Goal: Information Seeking & Learning: Learn about a topic

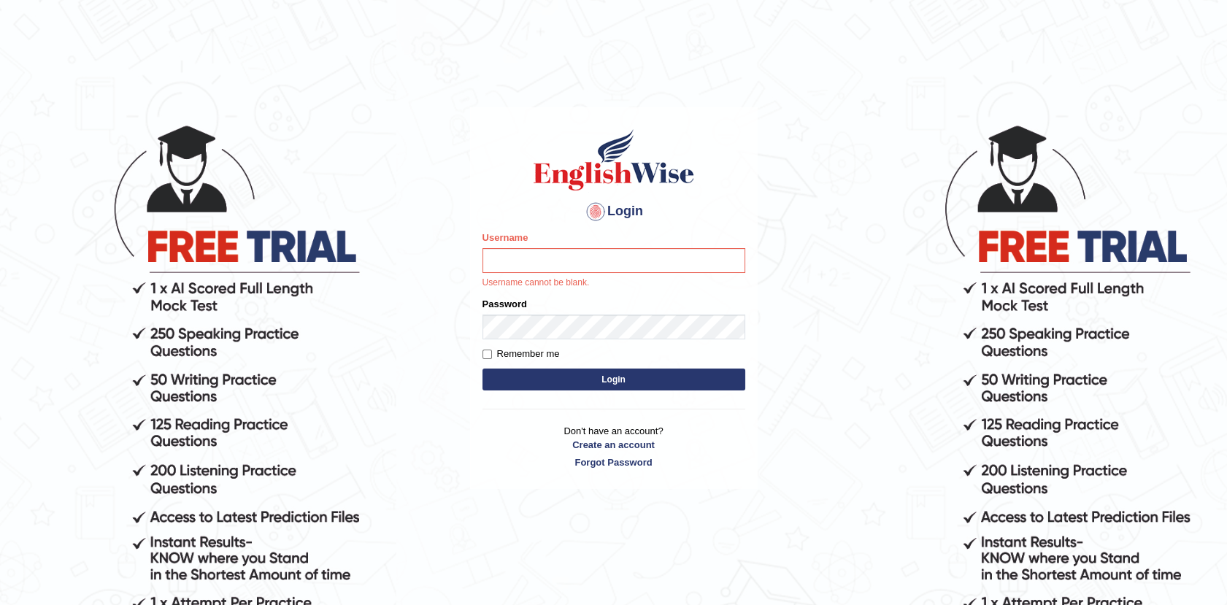
click at [515, 260] on input "Username" at bounding box center [614, 260] width 263 height 25
type input "Afreen11"
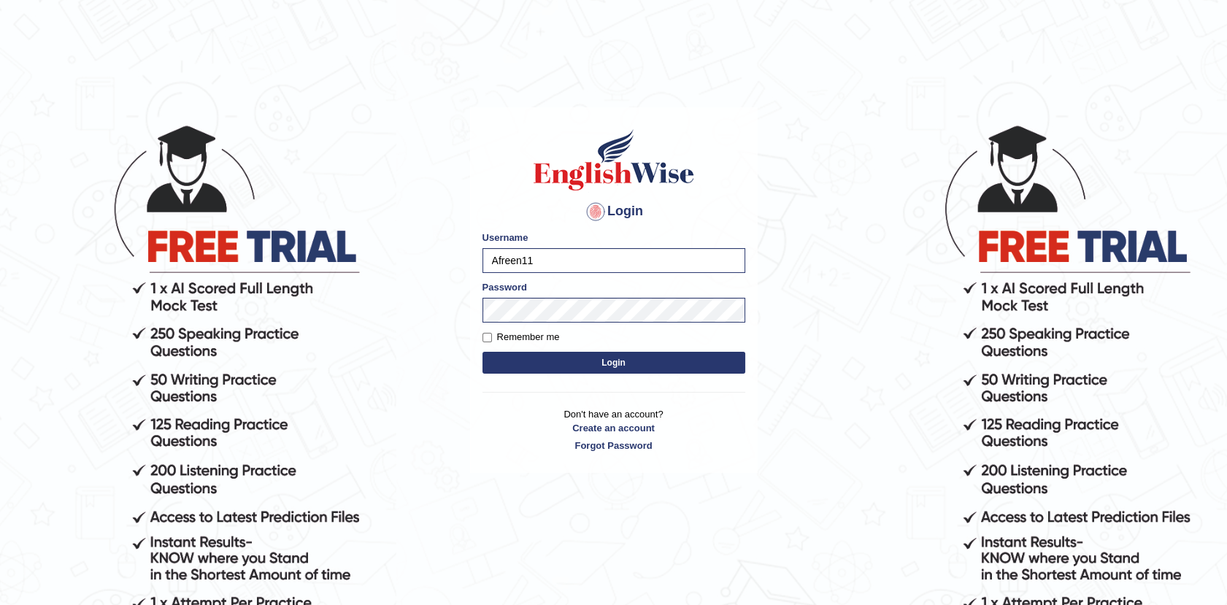
click at [580, 365] on button "Login" at bounding box center [614, 363] width 263 height 22
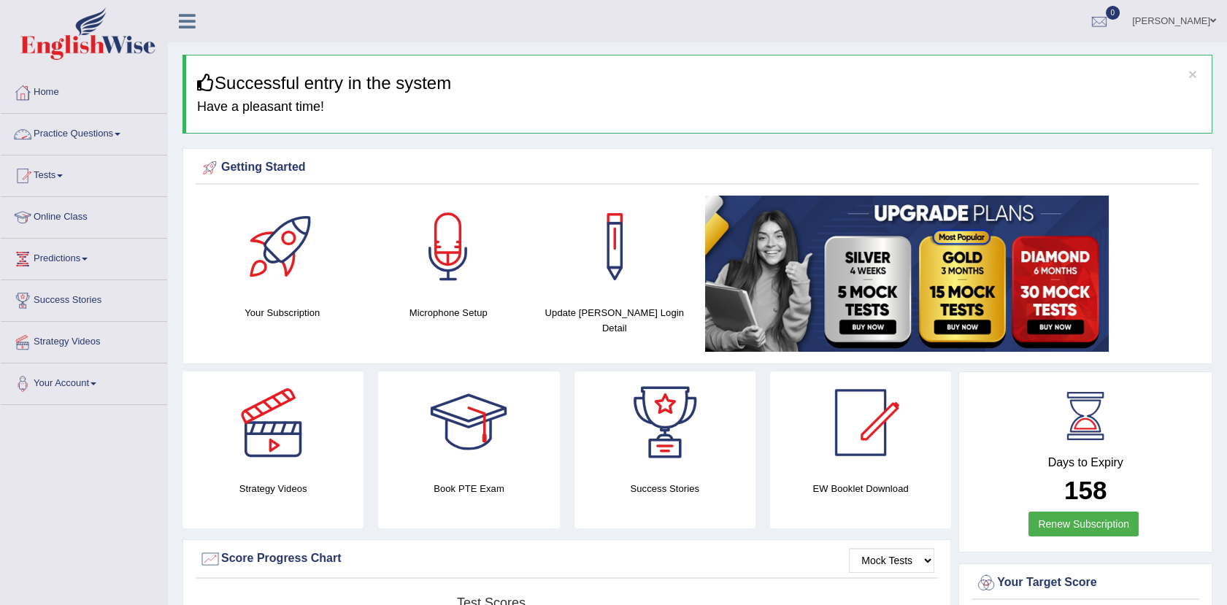
click at [80, 137] on link "Practice Questions" at bounding box center [84, 132] width 166 height 37
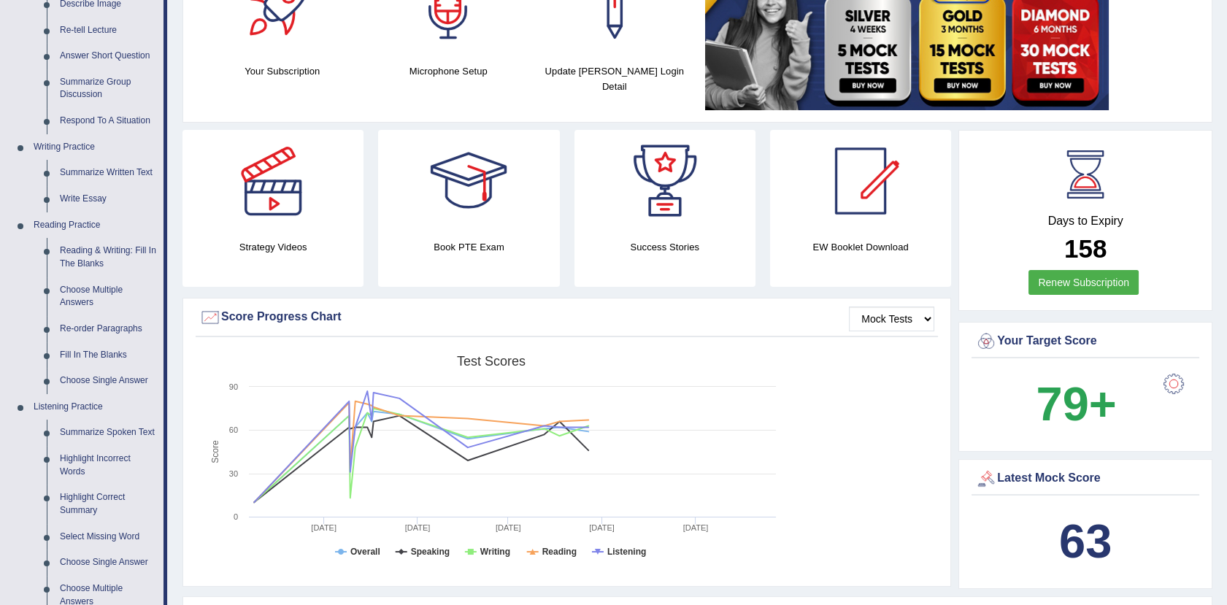
scroll to position [265, 0]
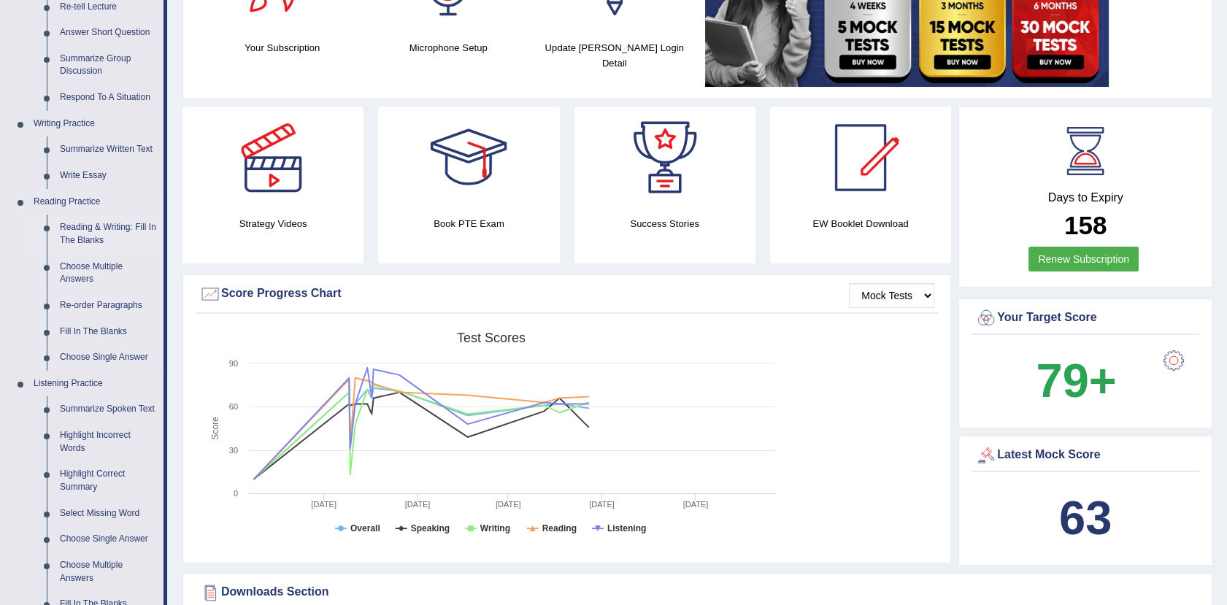
click at [80, 231] on link "Reading & Writing: Fill In The Blanks" at bounding box center [108, 234] width 110 height 39
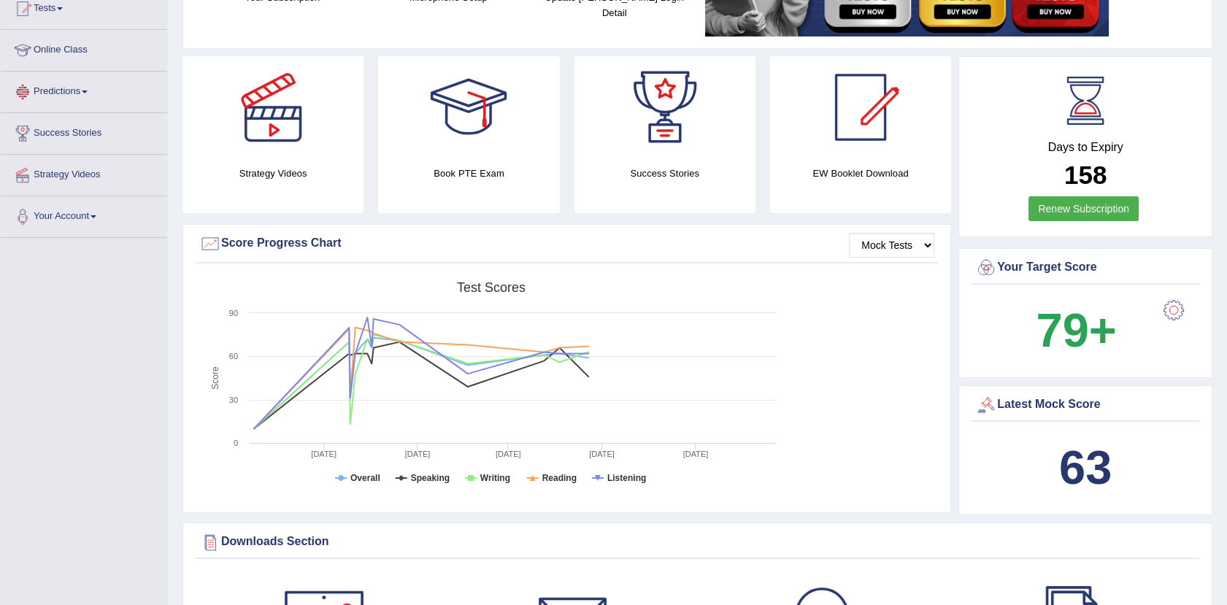
scroll to position [1045, 0]
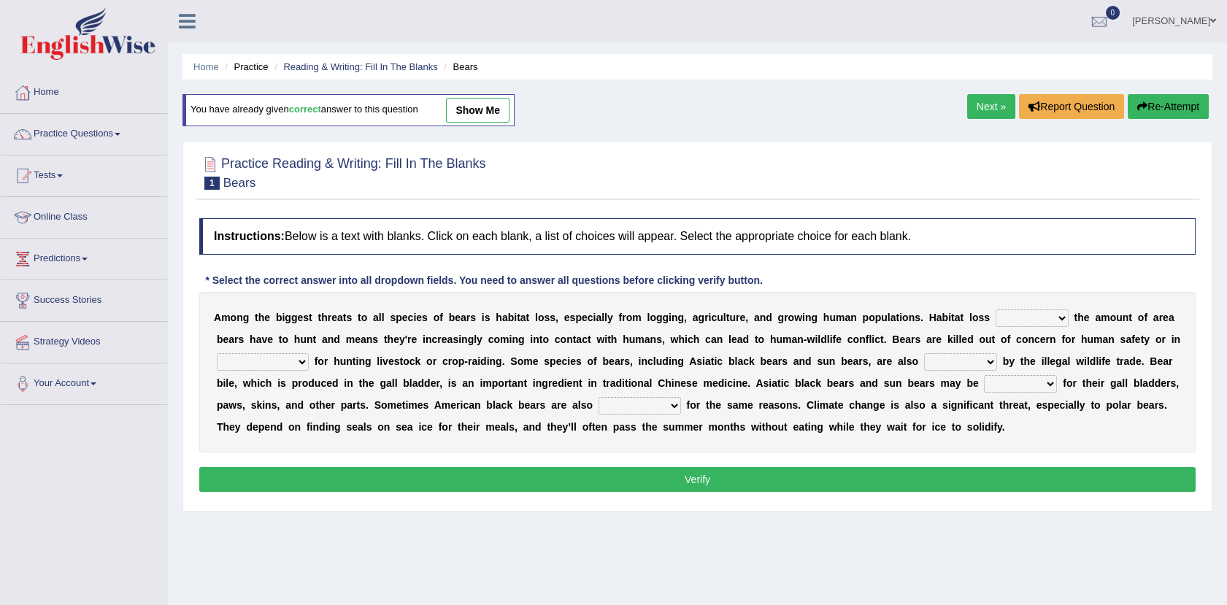
click at [996, 323] on select "increases reduces complies interacts" at bounding box center [1032, 319] width 73 height 18
select select "reduces"
click at [996, 310] on select "increases reduces complies interacts" at bounding box center [1032, 319] width 73 height 18
click at [309, 353] on select "coalition retaliation appreciation disinformation" at bounding box center [263, 362] width 92 height 18
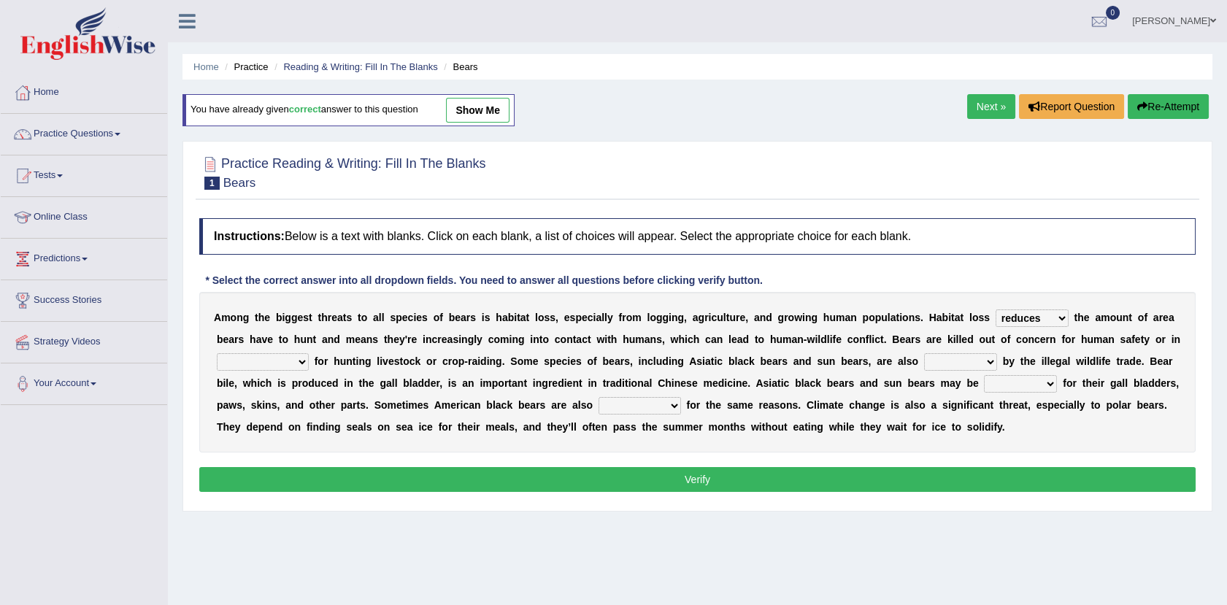
click at [1110, 350] on div "A m o n g t h e b i g g e s t t h r e a t s t o a l l s p e c i e s o f b e a r…" at bounding box center [697, 372] width 997 height 161
click at [309, 353] on select "coalition retaliation appreciation disinformation" at bounding box center [263, 362] width 92 height 18
select select "retaliation"
click at [309, 353] on select "coalition retaliation appreciation disinformation" at bounding box center [263, 362] width 92 height 18
click at [924, 360] on select "protected prohibited fattened threatened" at bounding box center [960, 362] width 73 height 18
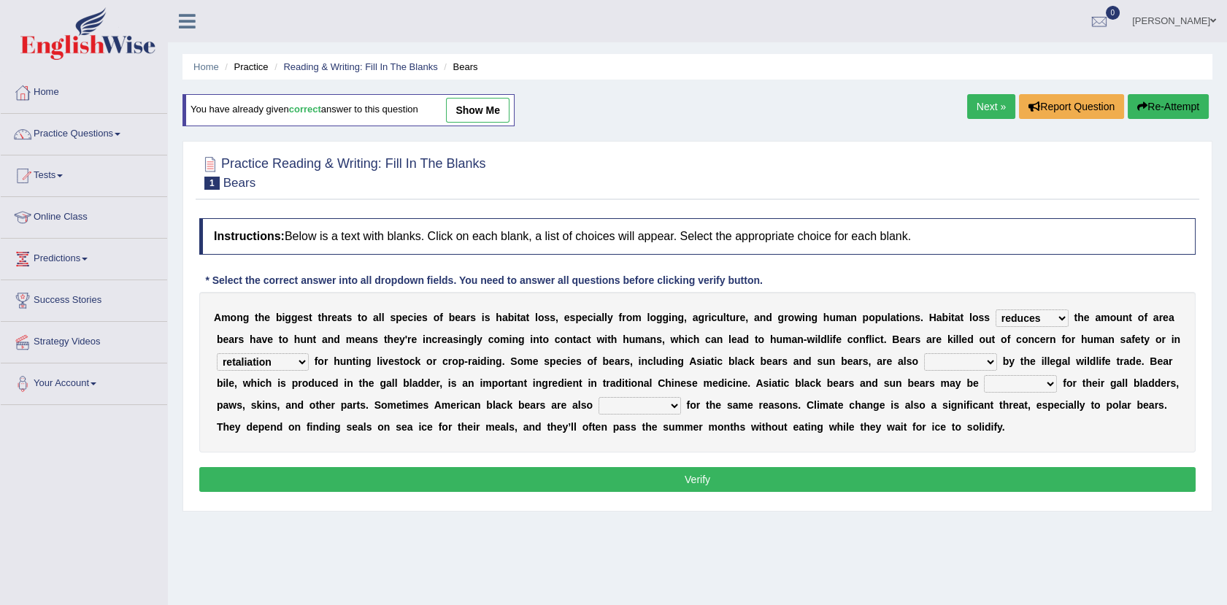
click at [924, 357] on select "protected prohibited fattened threatened" at bounding box center [960, 362] width 73 height 18
click at [924, 364] on select "protected prohibited fattened threatened" at bounding box center [960, 362] width 73 height 18
click at [818, 352] on div "A m o n g t h e b i g g e s t t h r e a t s t o a l l s p e c i e s o f b e a r…" at bounding box center [697, 372] width 997 height 161
click at [924, 359] on select "protected prohibited fattened threatened" at bounding box center [960, 362] width 73 height 18
select select "threatened"
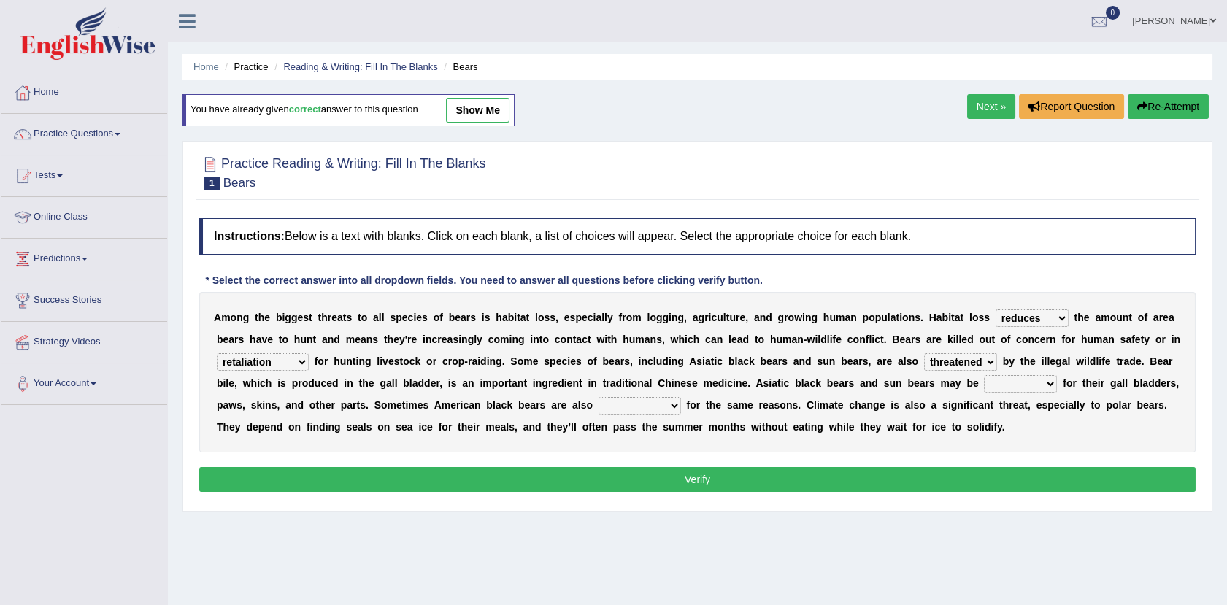
click at [924, 353] on select "protected prohibited fattened threatened" at bounding box center [960, 362] width 73 height 18
click at [984, 377] on select "poached squelched coached blenched" at bounding box center [1020, 384] width 73 height 18
select select "poached"
click at [984, 375] on select "poached squelched coached blenched" at bounding box center [1020, 384] width 73 height 18
click at [984, 385] on select "poached squelched coached blenched" at bounding box center [1020, 384] width 73 height 18
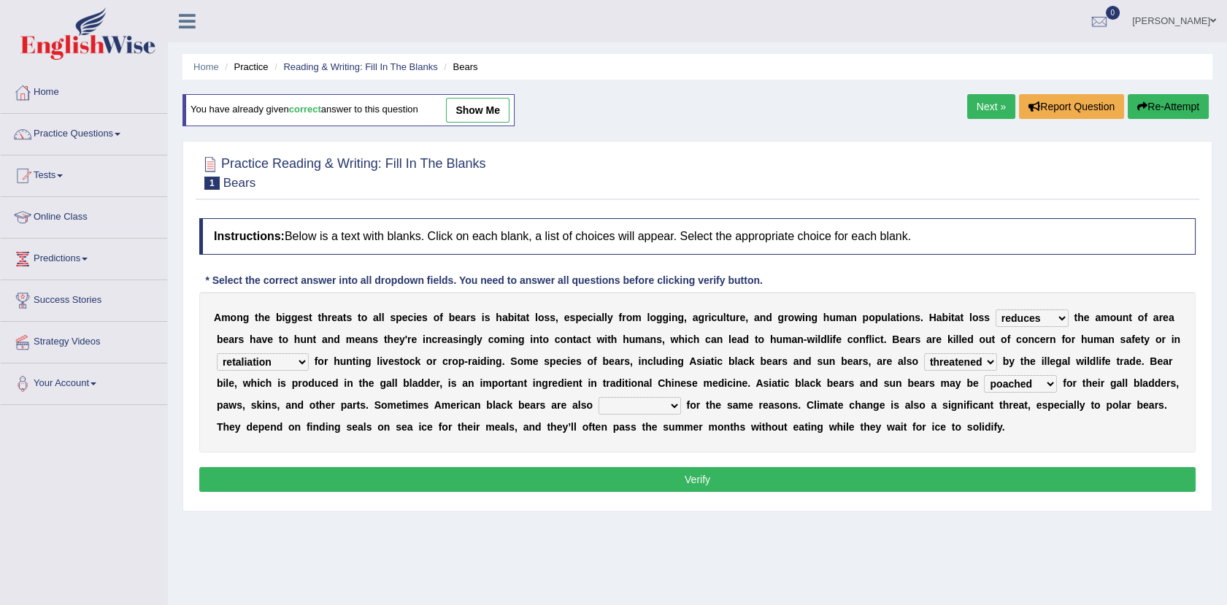
click at [599, 408] on select "begot foreseen encountered targeted" at bounding box center [640, 406] width 82 height 18
select select "targeted"
click at [599, 397] on select "begot foreseen encountered targeted" at bounding box center [640, 406] width 82 height 18
click at [691, 470] on button "Verify" at bounding box center [697, 479] width 997 height 25
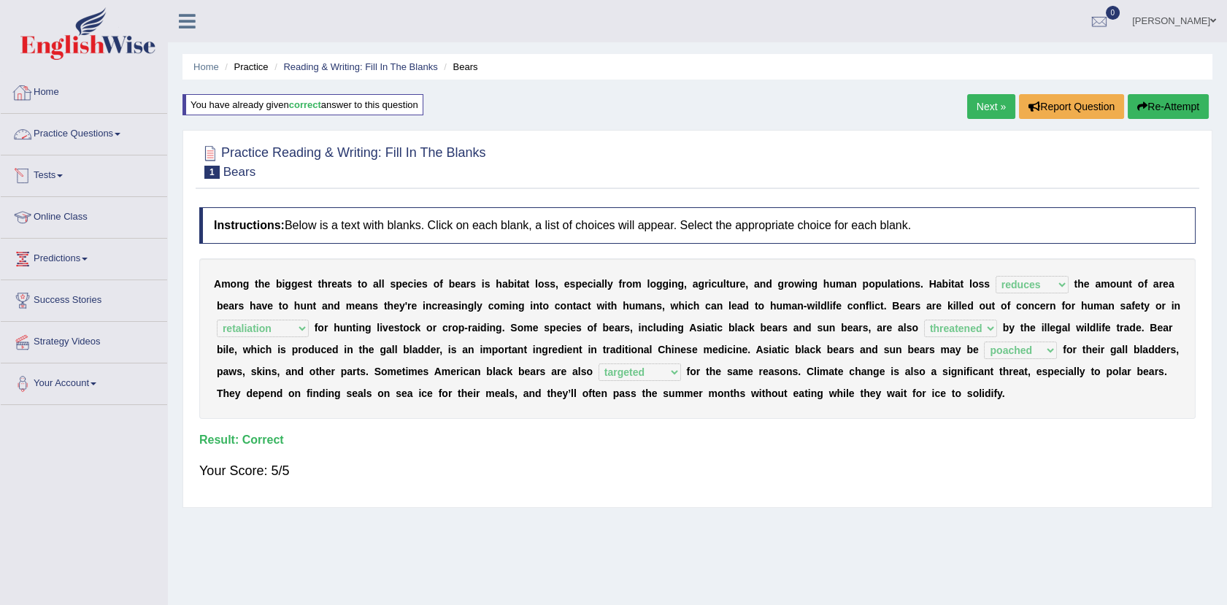
click at [92, 134] on link "Practice Questions" at bounding box center [84, 132] width 166 height 37
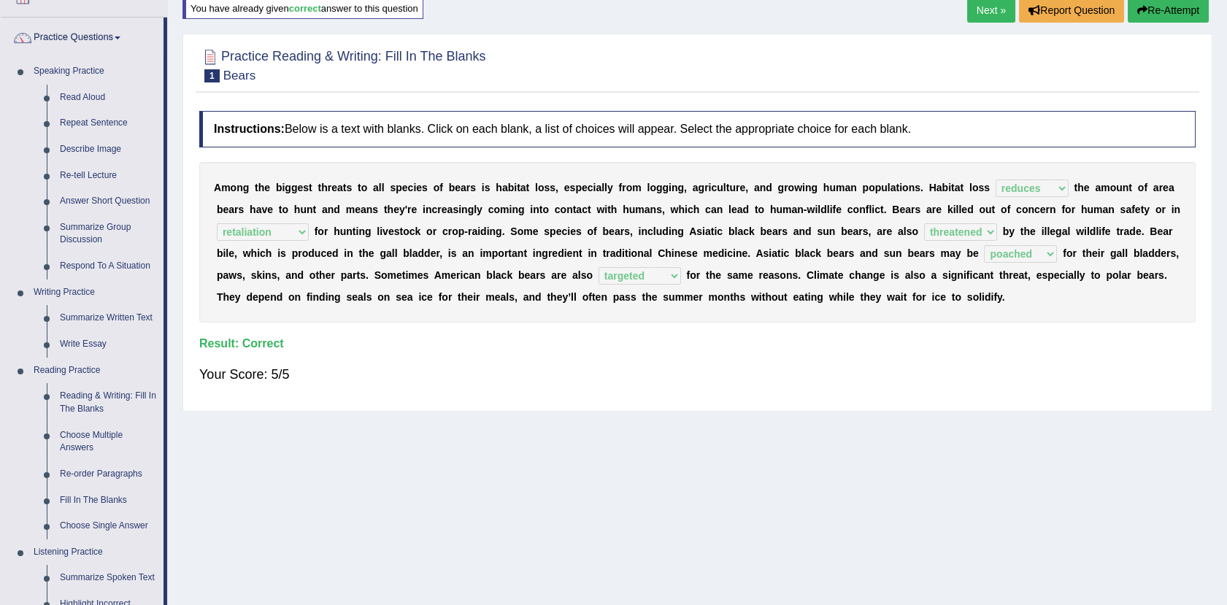
scroll to position [97, 0]
click at [78, 492] on link "Fill In The Blanks" at bounding box center [108, 500] width 110 height 26
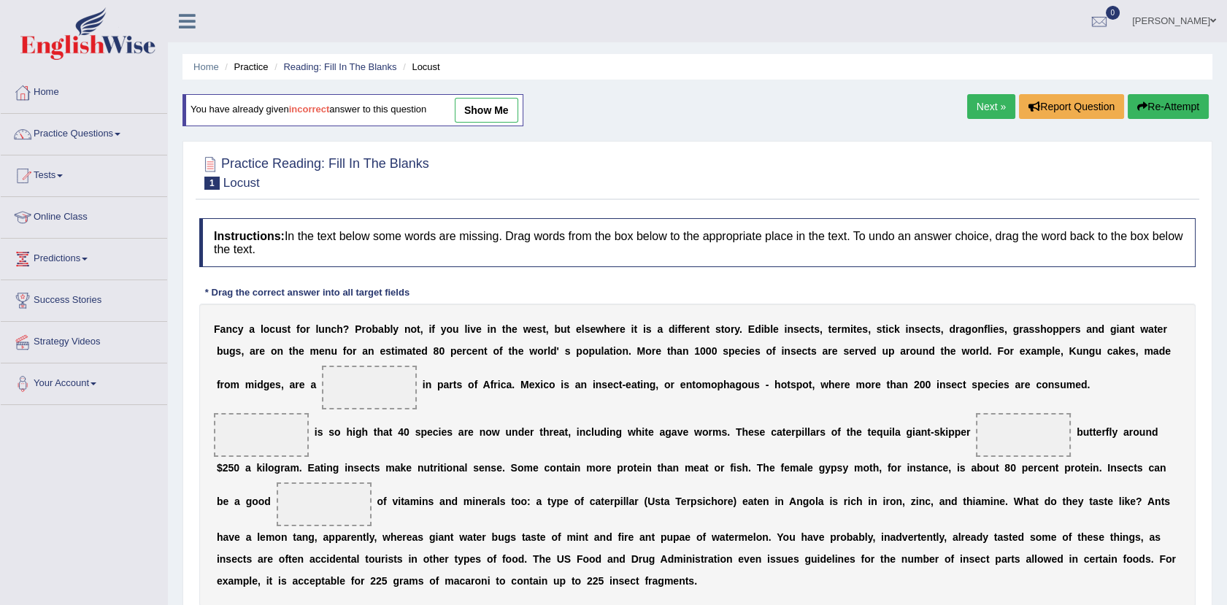
click at [989, 104] on link "Next »" at bounding box center [991, 106] width 48 height 25
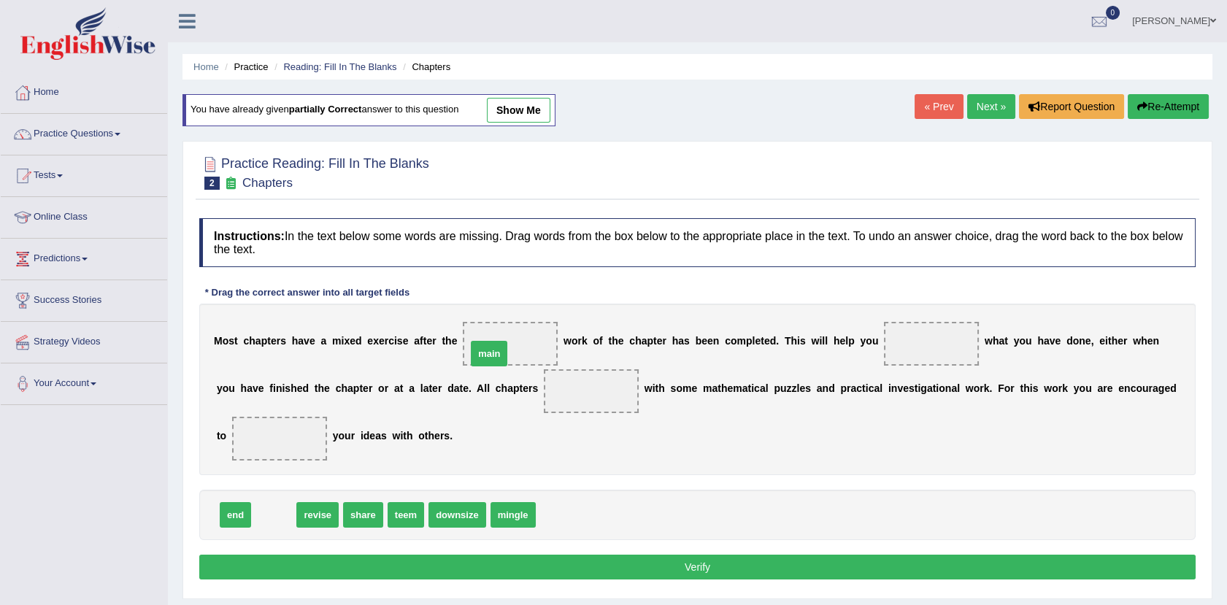
drag, startPoint x: 275, startPoint y: 507, endPoint x: 490, endPoint y: 344, distance: 269.4
drag, startPoint x: 282, startPoint y: 514, endPoint x: 934, endPoint y: 337, distance: 675.4
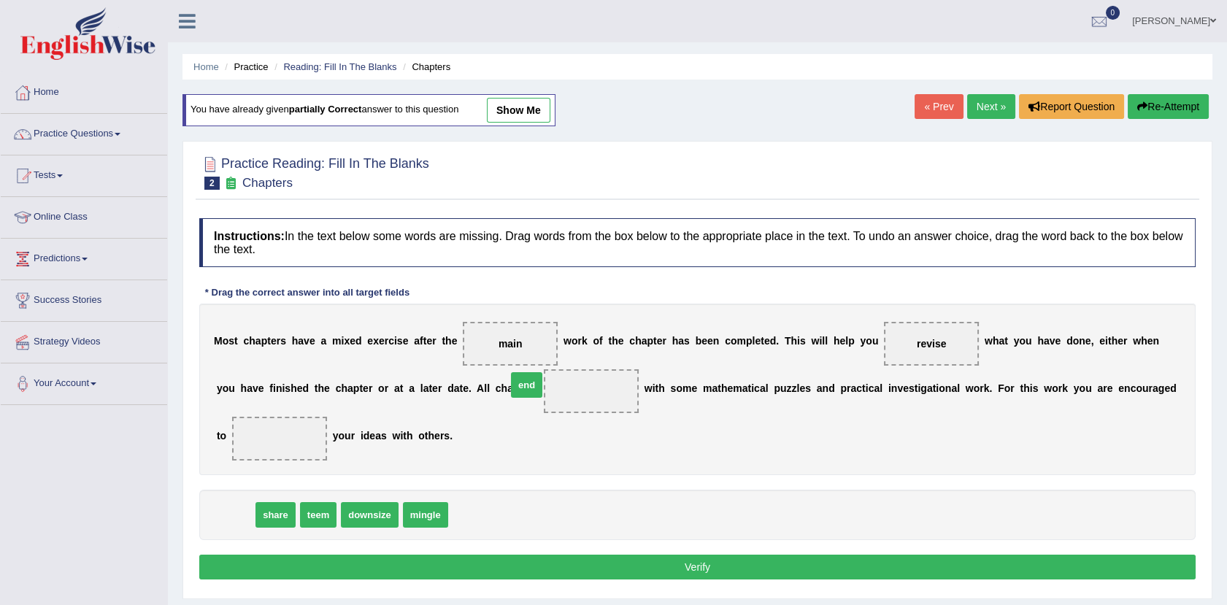
drag, startPoint x: 231, startPoint y: 512, endPoint x: 523, endPoint y: 383, distance: 318.7
drag, startPoint x: 228, startPoint y: 514, endPoint x: 256, endPoint y: 425, distance: 93.5
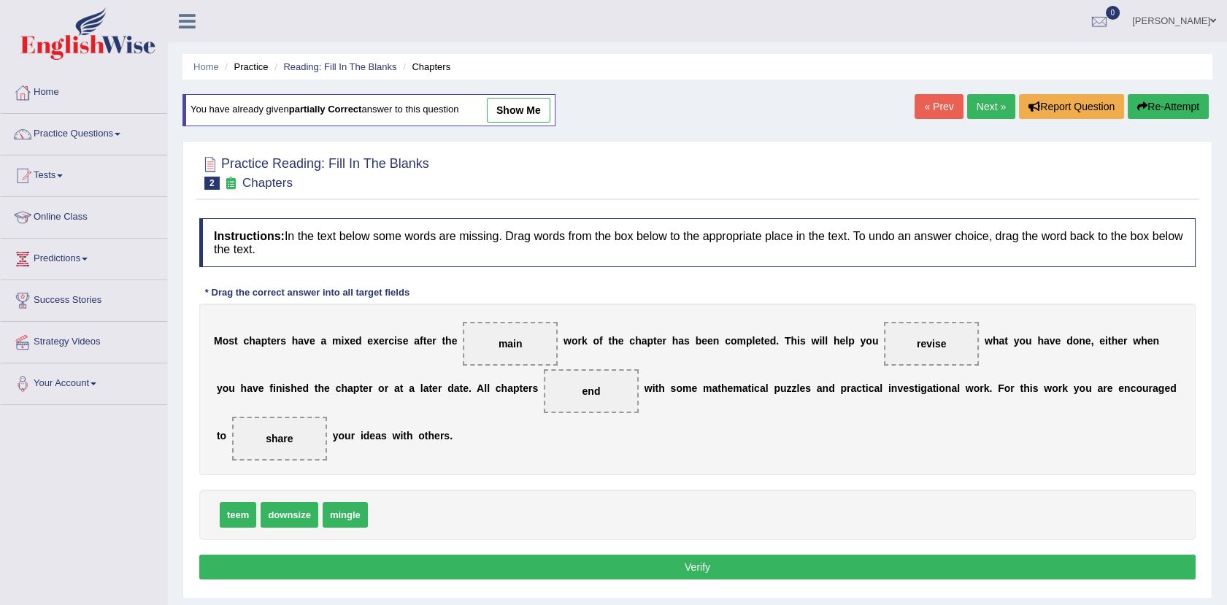
click at [713, 558] on button "Verify" at bounding box center [697, 567] width 997 height 25
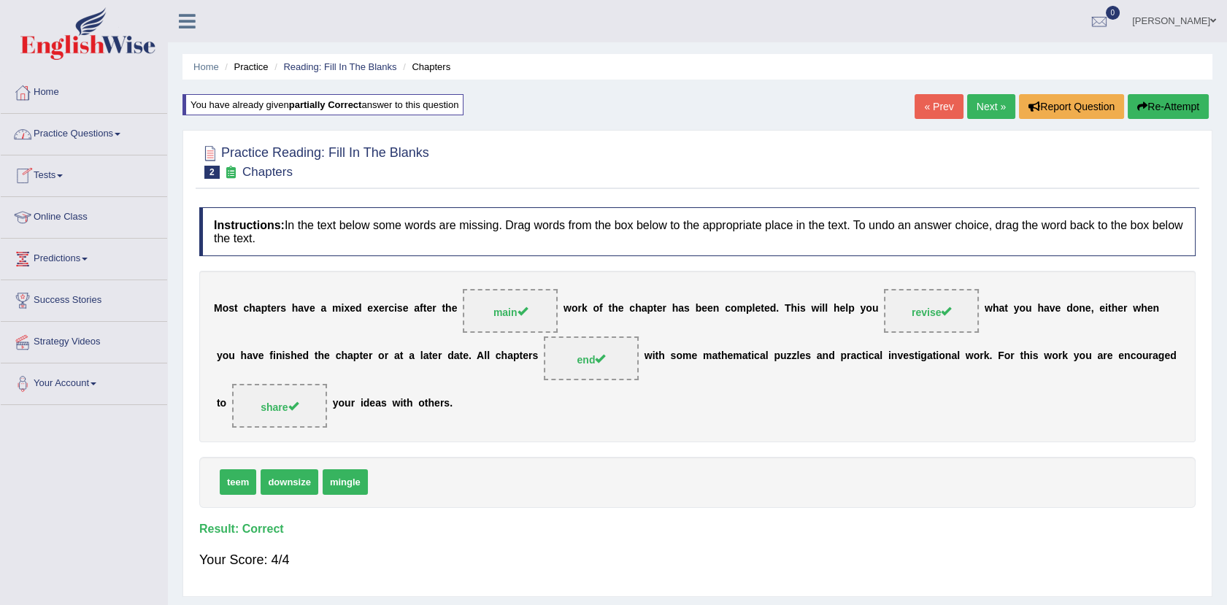
click at [101, 128] on link "Practice Questions" at bounding box center [84, 132] width 166 height 37
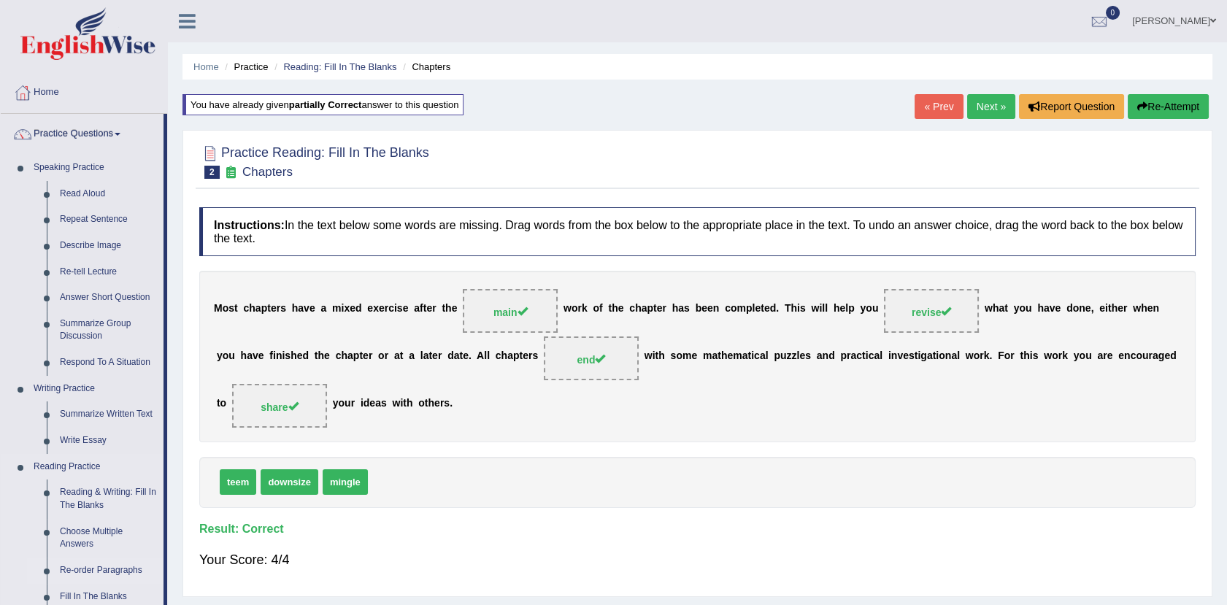
click at [80, 568] on link "Re-order Paragraphs" at bounding box center [108, 571] width 110 height 26
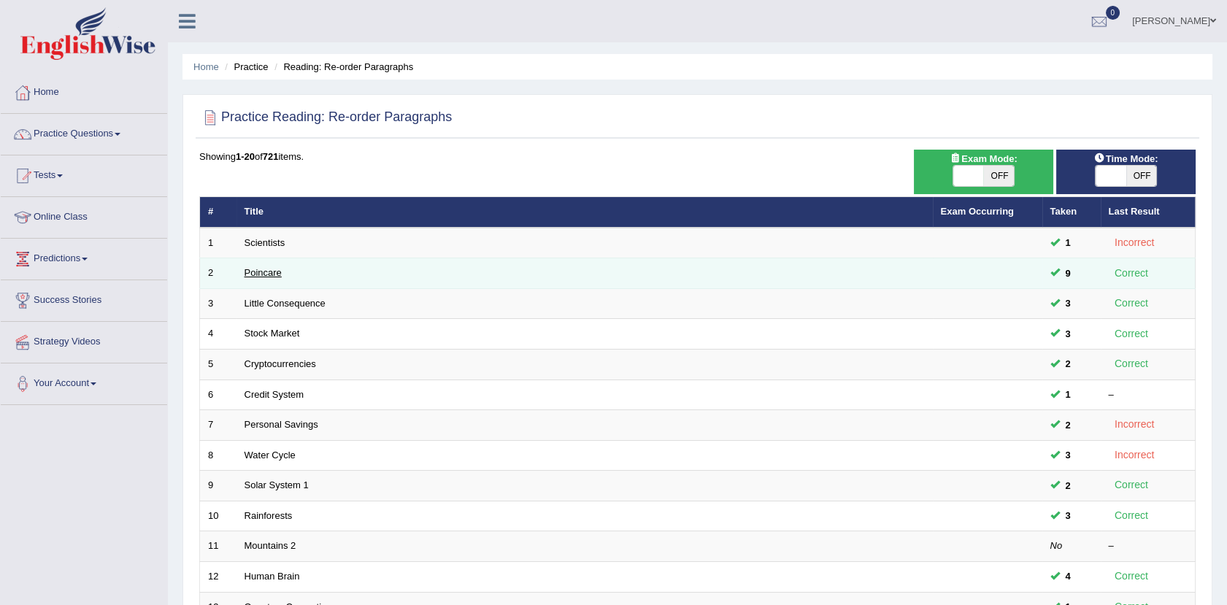
click at [259, 273] on link "Poincare" at bounding box center [263, 272] width 37 height 11
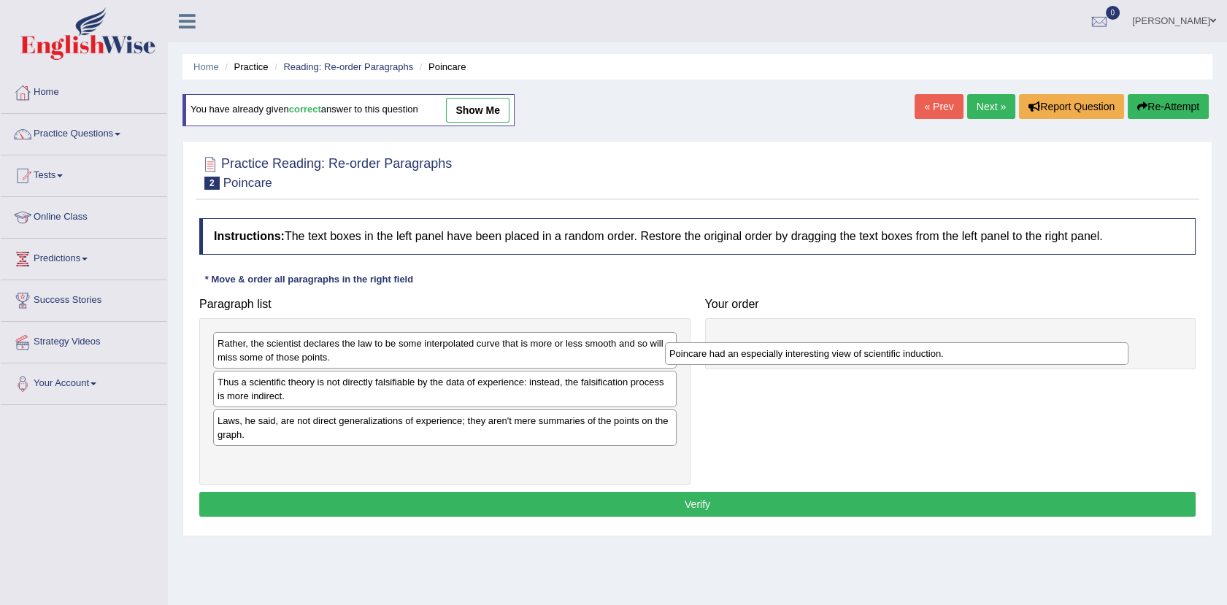
drag, startPoint x: 578, startPoint y: 388, endPoint x: 1059, endPoint y: 356, distance: 481.4
click at [1059, 356] on div "Poincare had an especially interesting view of scientific induction." at bounding box center [897, 353] width 464 height 23
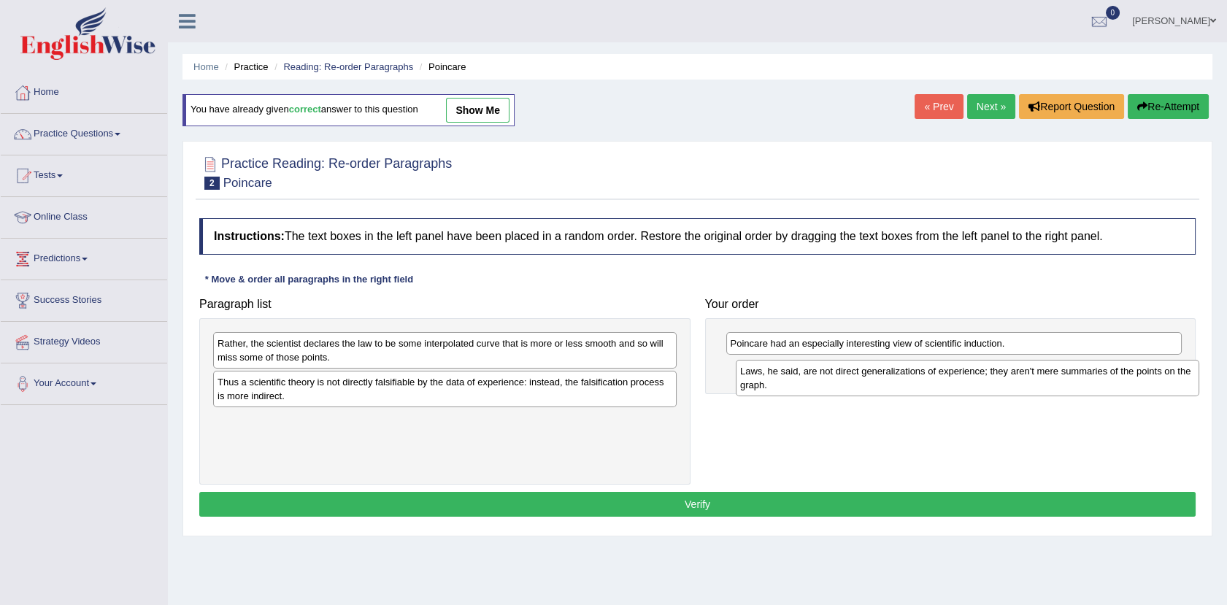
drag, startPoint x: 245, startPoint y: 441, endPoint x: 765, endPoint y: 391, distance: 522.2
click at [765, 391] on div "Laws, he said, are not direct generalizations of experience; they aren't mere s…" at bounding box center [968, 378] width 464 height 37
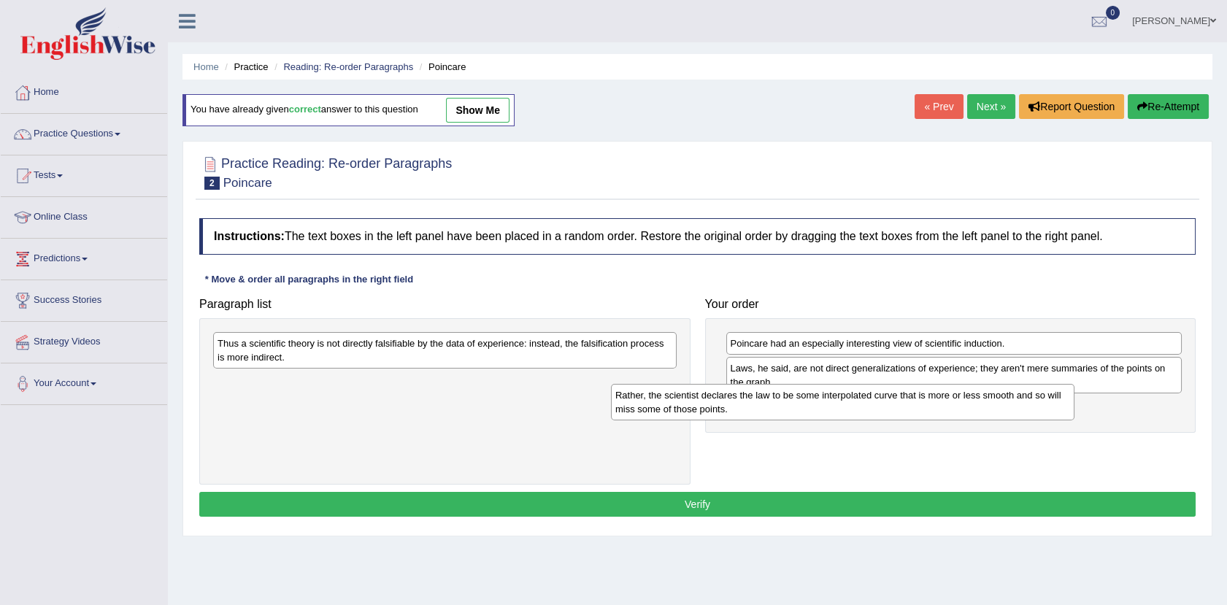
drag, startPoint x: 548, startPoint y: 343, endPoint x: 1001, endPoint y: 394, distance: 456.2
click at [1001, 394] on div "Rather, the scientist declares the law to be some interpolated curve that is mo…" at bounding box center [843, 402] width 464 height 37
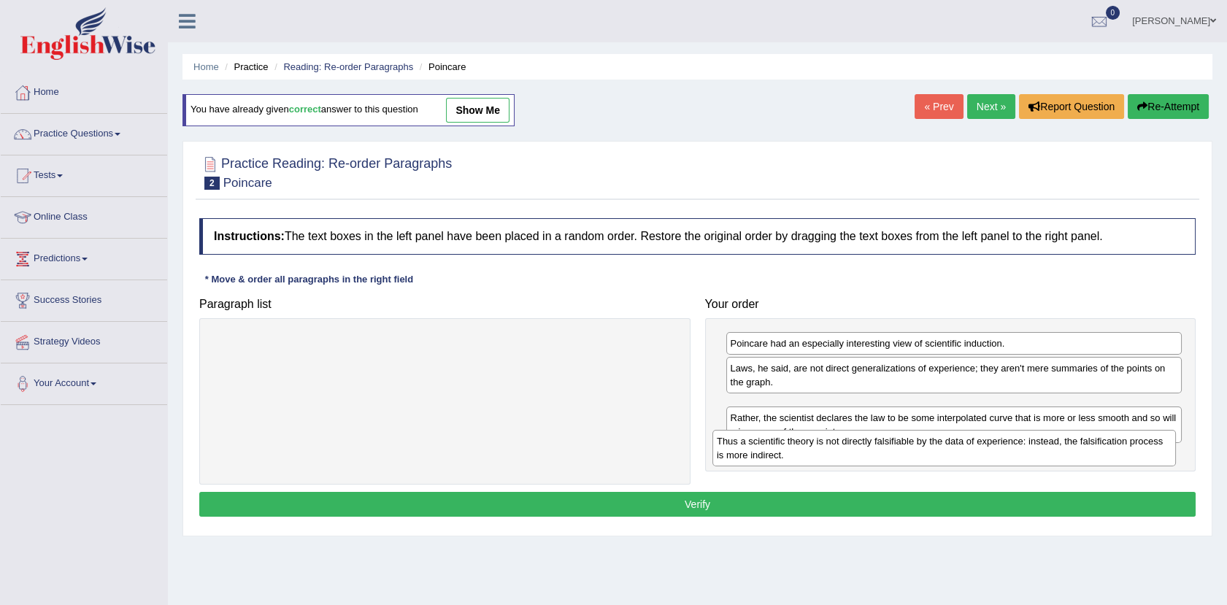
drag, startPoint x: 231, startPoint y: 351, endPoint x: 737, endPoint y: 468, distance: 519.2
click at [737, 466] on div "Thus a scientific theory is not directly falsifiable by the data of experience:…" at bounding box center [945, 448] width 464 height 37
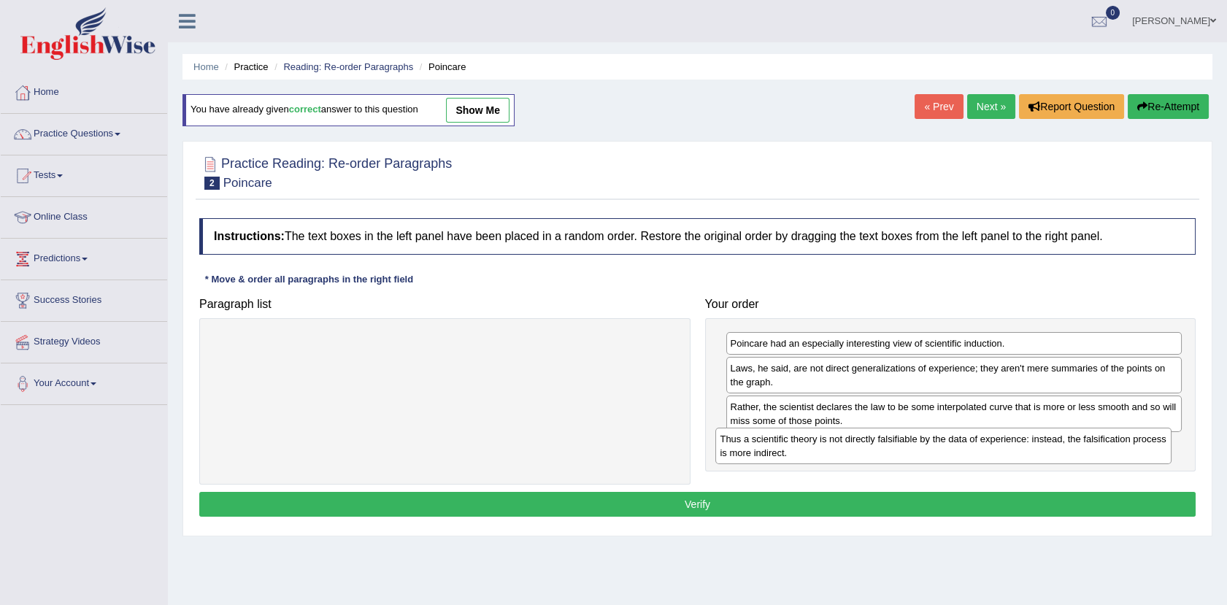
drag, startPoint x: 778, startPoint y: 409, endPoint x: 768, endPoint y: 440, distance: 33.0
click at [768, 440] on div "Thus a scientific theory is not directly falsifiable by the data of experience:…" at bounding box center [943, 446] width 456 height 37
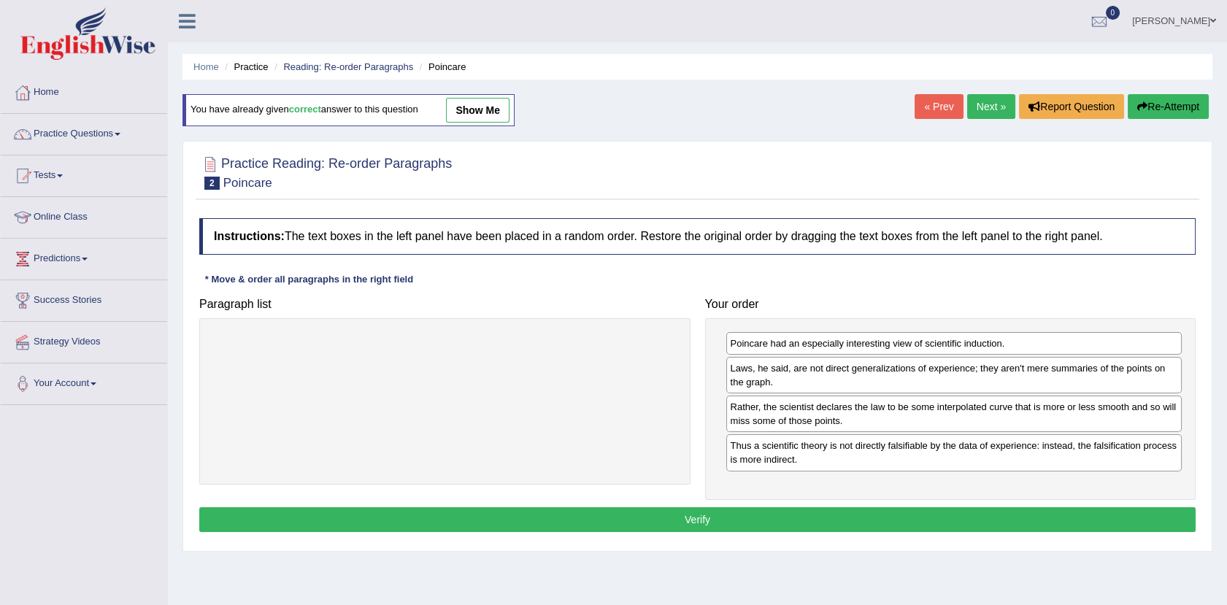
click at [658, 517] on button "Verify" at bounding box center [697, 519] width 997 height 25
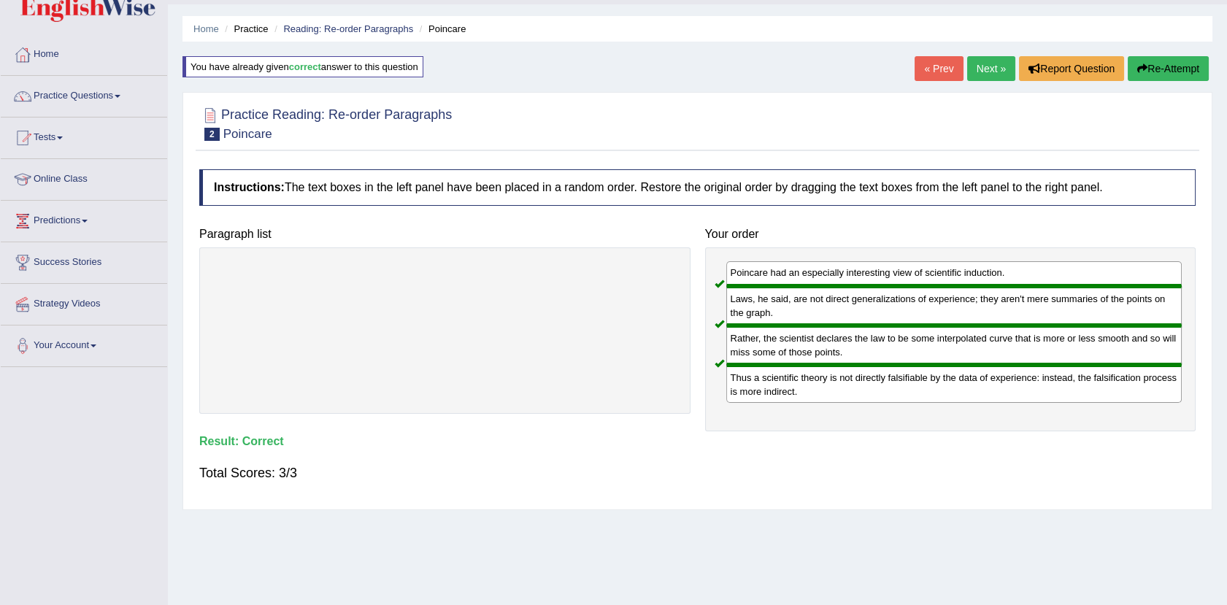
scroll to position [39, 0]
click at [983, 63] on link "Next »" at bounding box center [991, 67] width 48 height 25
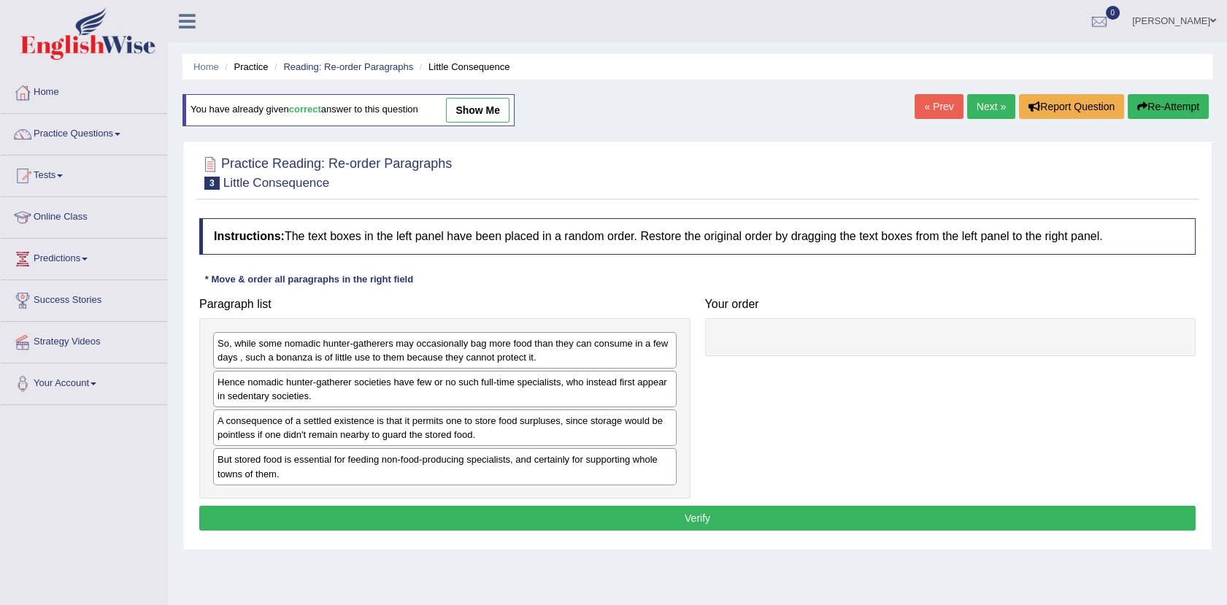
click at [983, 63] on ul "Home Practice Reading: Re-order Paragraphs Little Consequence" at bounding box center [698, 67] width 1030 height 26
click at [991, 107] on link "Next »" at bounding box center [991, 106] width 48 height 25
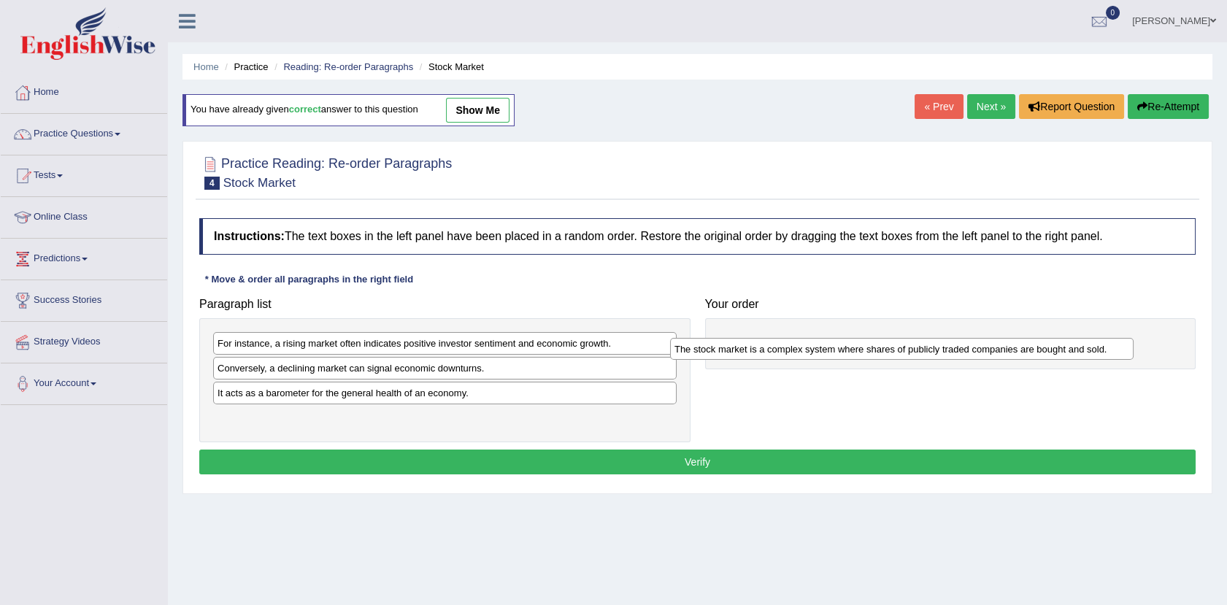
drag, startPoint x: 342, startPoint y: 372, endPoint x: 815, endPoint y: 318, distance: 476.1
click at [815, 338] on div "The stock market is a complex system where shares of publicly traded companies …" at bounding box center [902, 349] width 464 height 23
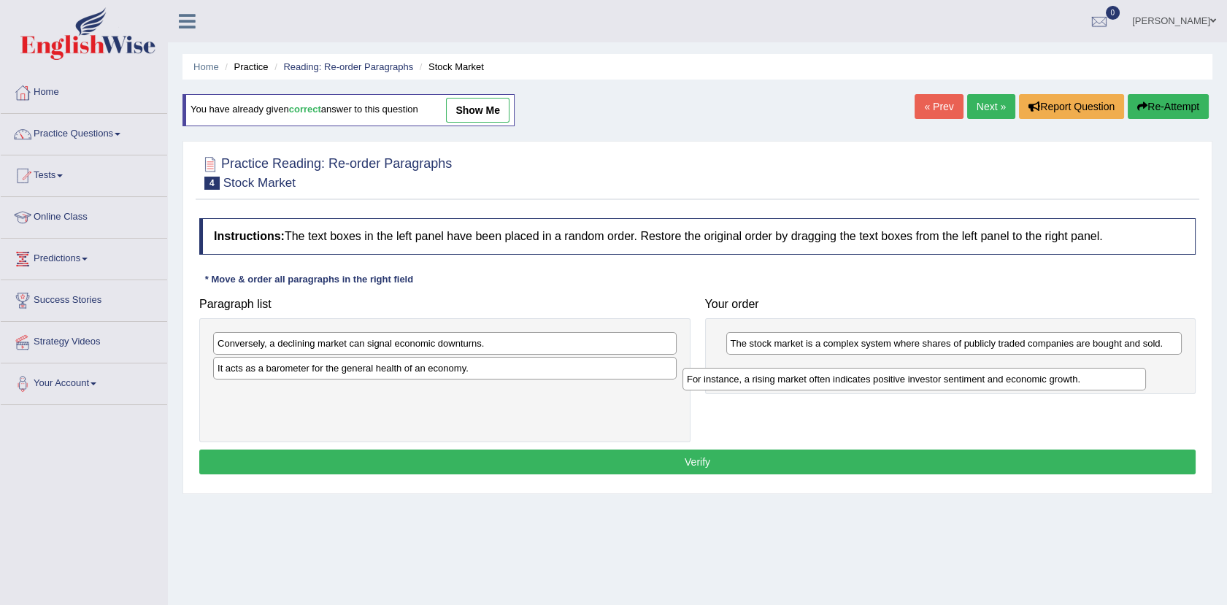
drag, startPoint x: 480, startPoint y: 340, endPoint x: 953, endPoint y: 375, distance: 474.3
click at [953, 375] on div "For instance, a rising market often indicates positive investor sentiment and e…" at bounding box center [915, 379] width 464 height 23
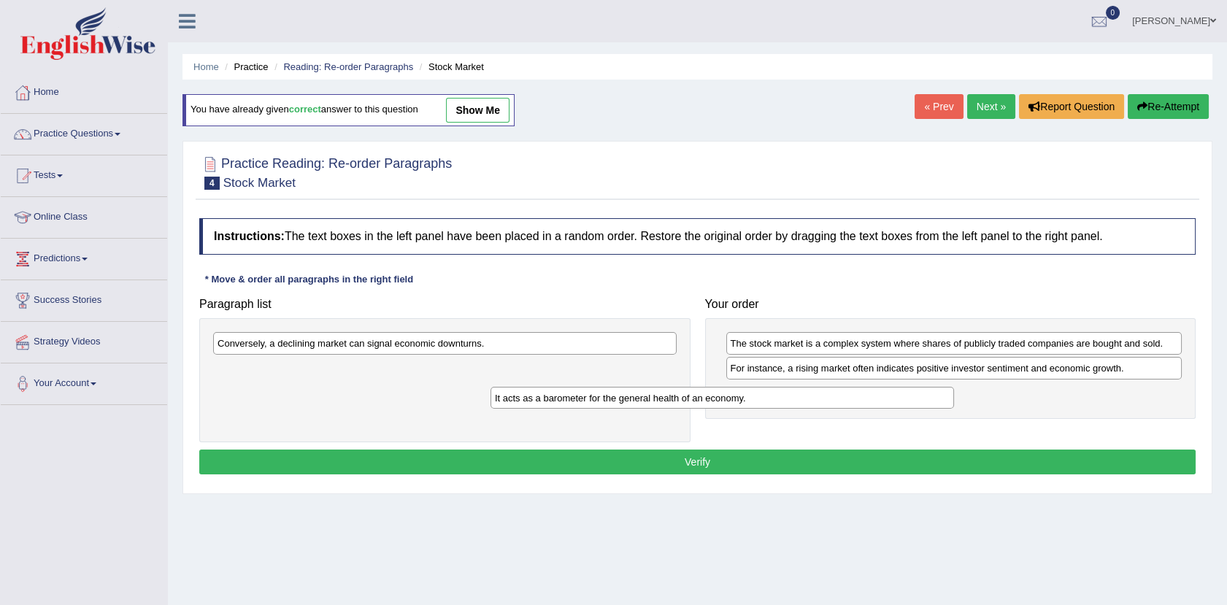
drag, startPoint x: 531, startPoint y: 371, endPoint x: 948, endPoint y: 383, distance: 417.7
click at [948, 387] on div "It acts as a barometer for the general health of an economy." at bounding box center [723, 398] width 464 height 23
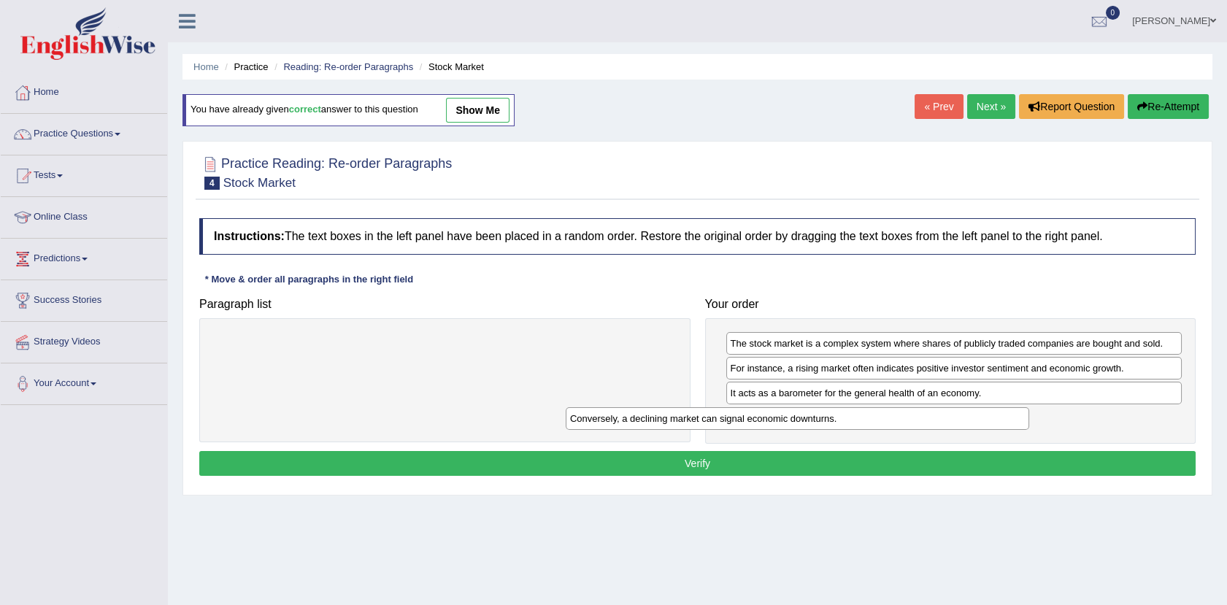
drag, startPoint x: 610, startPoint y: 342, endPoint x: 1083, endPoint y: 415, distance: 479.5
click at [1029, 415] on div "Conversely, a declining market can signal economic downturns." at bounding box center [798, 418] width 464 height 23
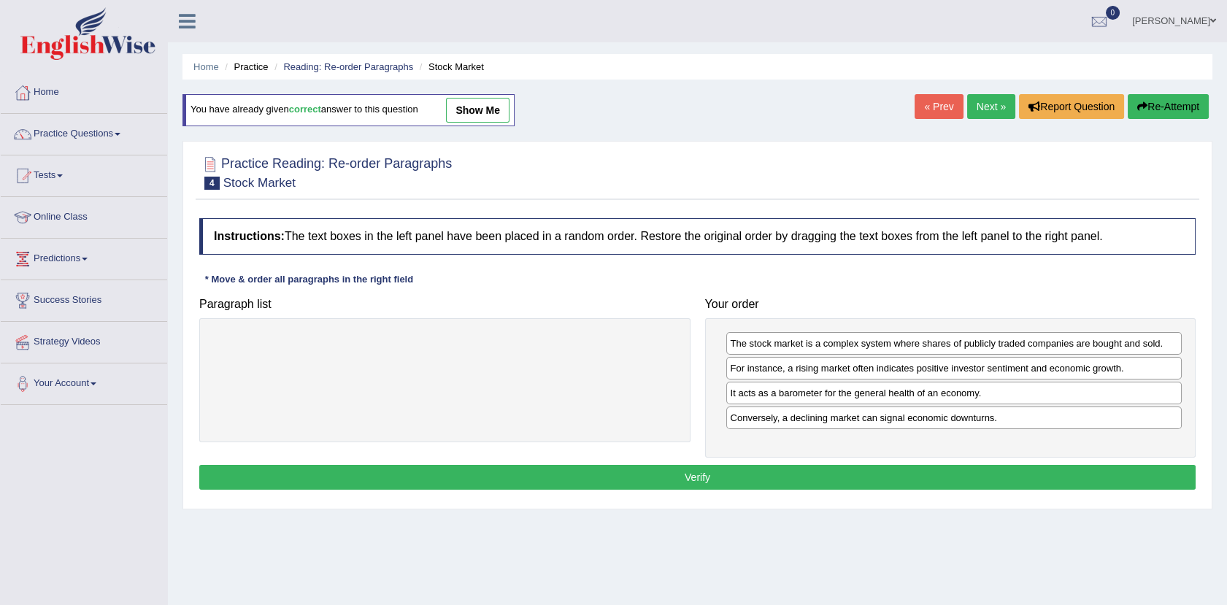
click at [788, 476] on button "Verify" at bounding box center [697, 477] width 997 height 25
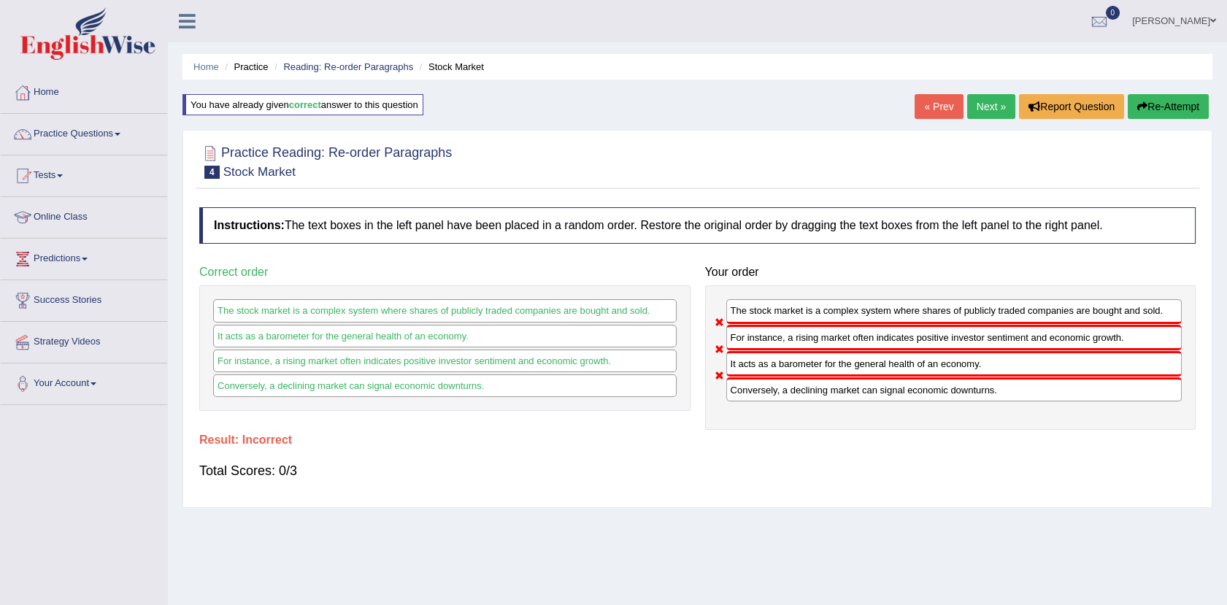
click at [991, 107] on link "Next »" at bounding box center [991, 106] width 48 height 25
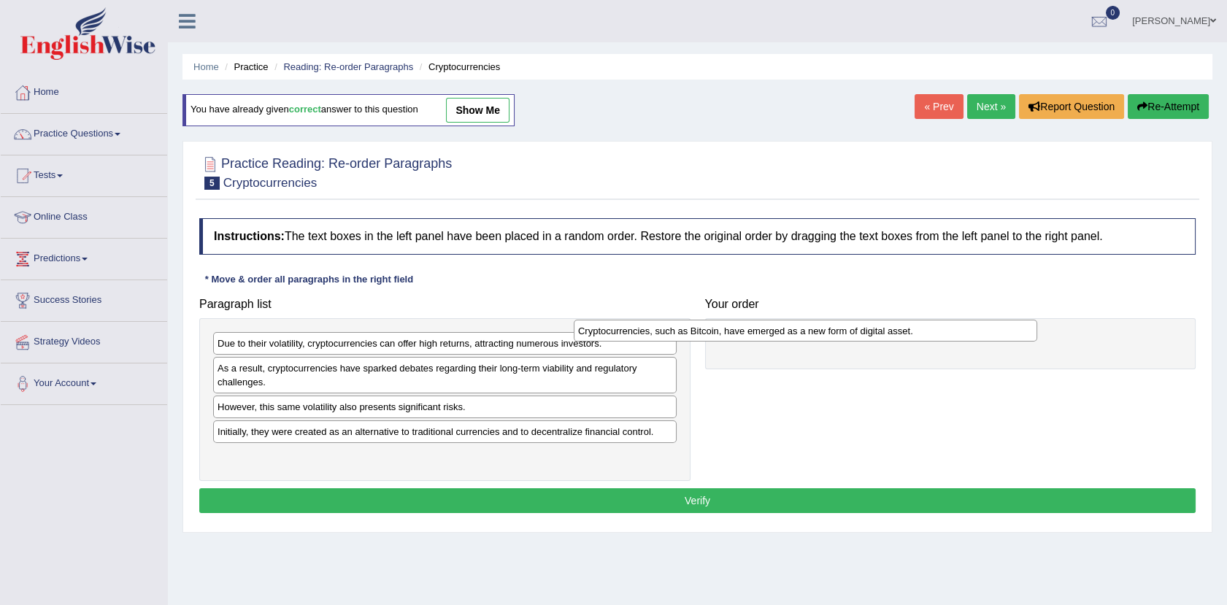
drag, startPoint x: 626, startPoint y: 371, endPoint x: 985, endPoint y: 334, distance: 360.4
click at [985, 334] on div "Cryptocurrencies, such as Bitcoin, have emerged as a new form of digital asset." at bounding box center [806, 331] width 464 height 23
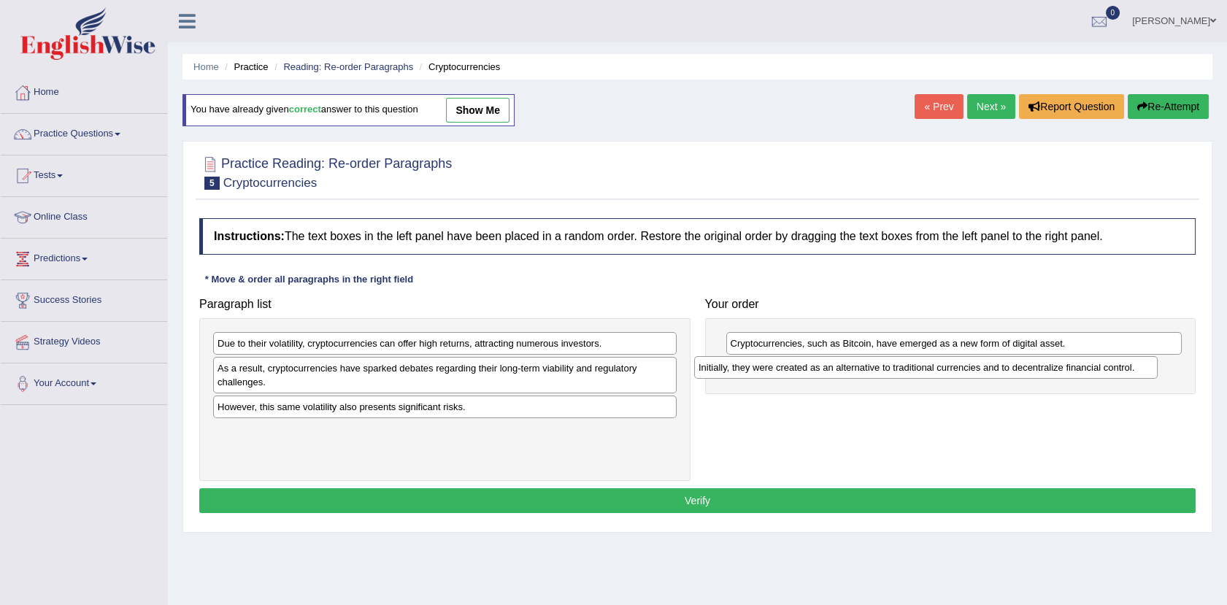
drag, startPoint x: 549, startPoint y: 434, endPoint x: 1026, endPoint y: 369, distance: 481.1
click at [1026, 369] on div "Initially, they were created as an alternative to traditional currencies and to…" at bounding box center [926, 367] width 464 height 23
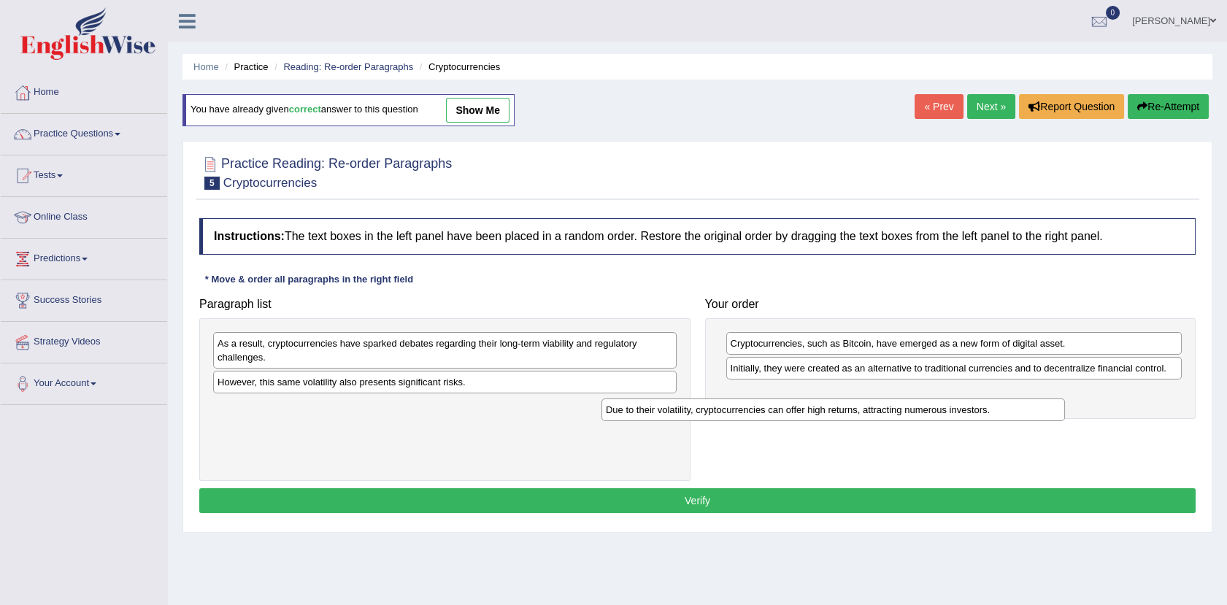
drag, startPoint x: 638, startPoint y: 339, endPoint x: 1052, endPoint y: 414, distance: 420.7
click at [1052, 414] on div "Due to their volatility, cryptocurrencies can offer high returns, attracting nu…" at bounding box center [834, 410] width 464 height 23
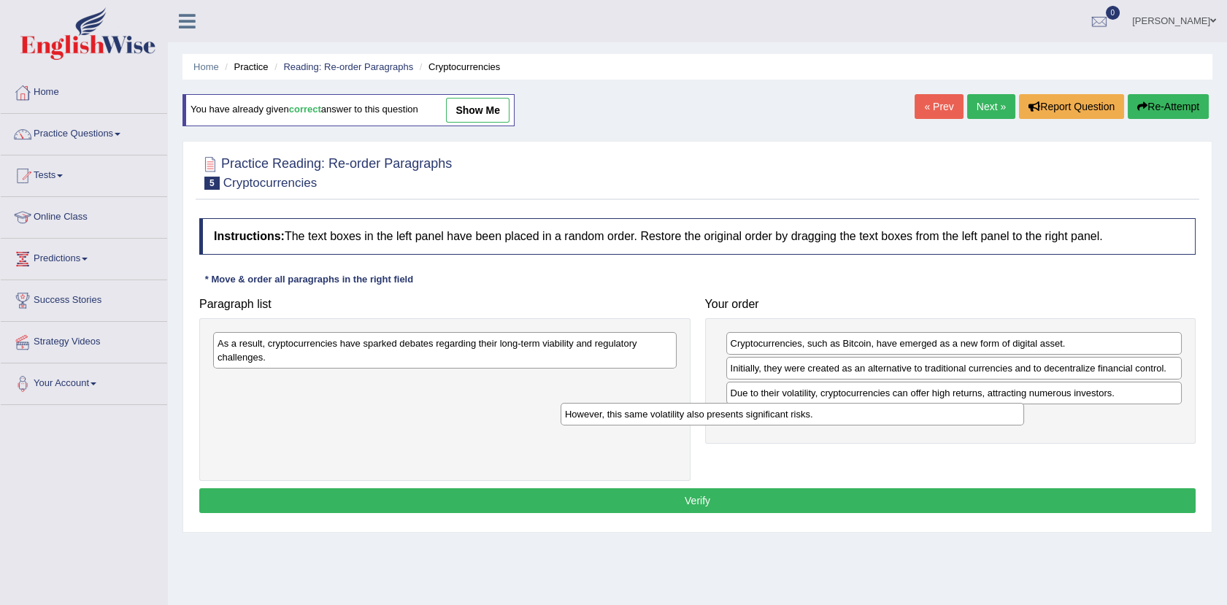
drag, startPoint x: 618, startPoint y: 379, endPoint x: 1000, endPoint y: 410, distance: 383.1
click at [1000, 410] on div "However, this same volatility also presents significant risks." at bounding box center [793, 414] width 464 height 23
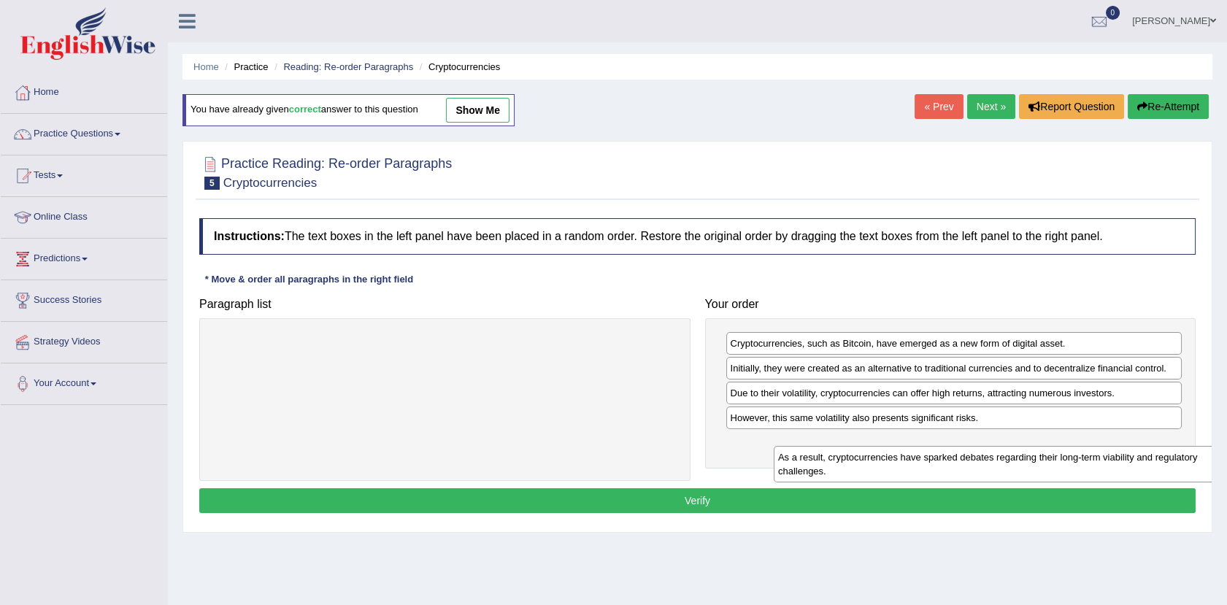
drag, startPoint x: 637, startPoint y: 353, endPoint x: 1238, endPoint y: 454, distance: 609.9
click at [1226, 454] on html "Toggle navigation Home Practice Questions Speaking Practice Read Aloud Repeat S…" at bounding box center [613, 302] width 1227 height 605
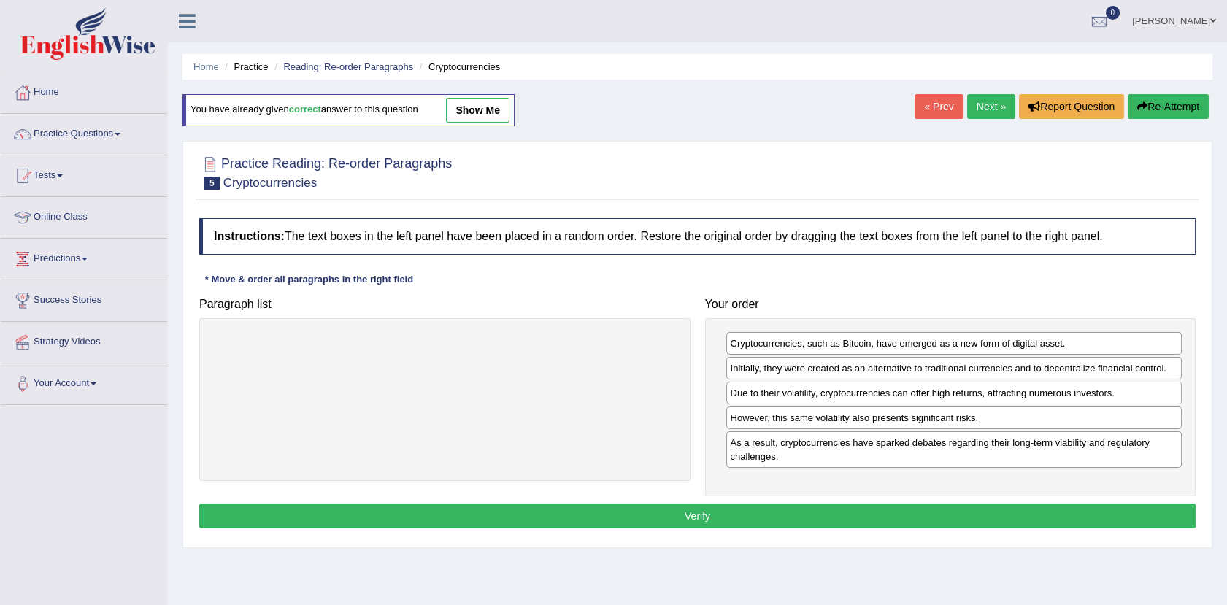
click at [726, 522] on button "Verify" at bounding box center [697, 516] width 997 height 25
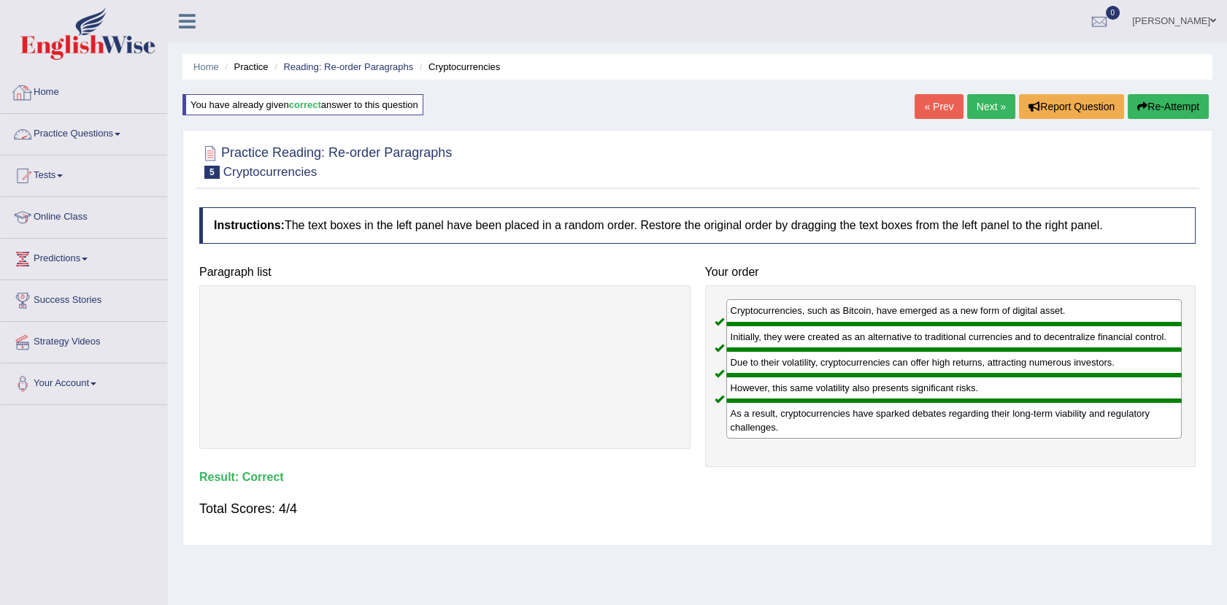
click at [112, 128] on link "Practice Questions" at bounding box center [84, 132] width 166 height 37
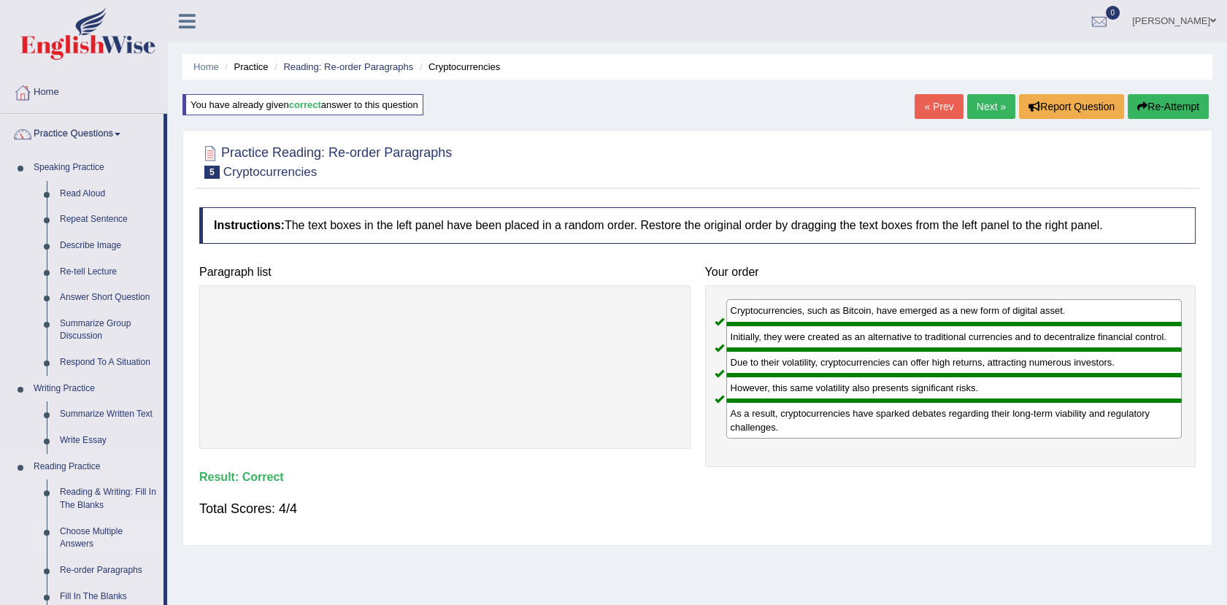
click at [88, 531] on link "Choose Multiple Answers" at bounding box center [108, 538] width 110 height 39
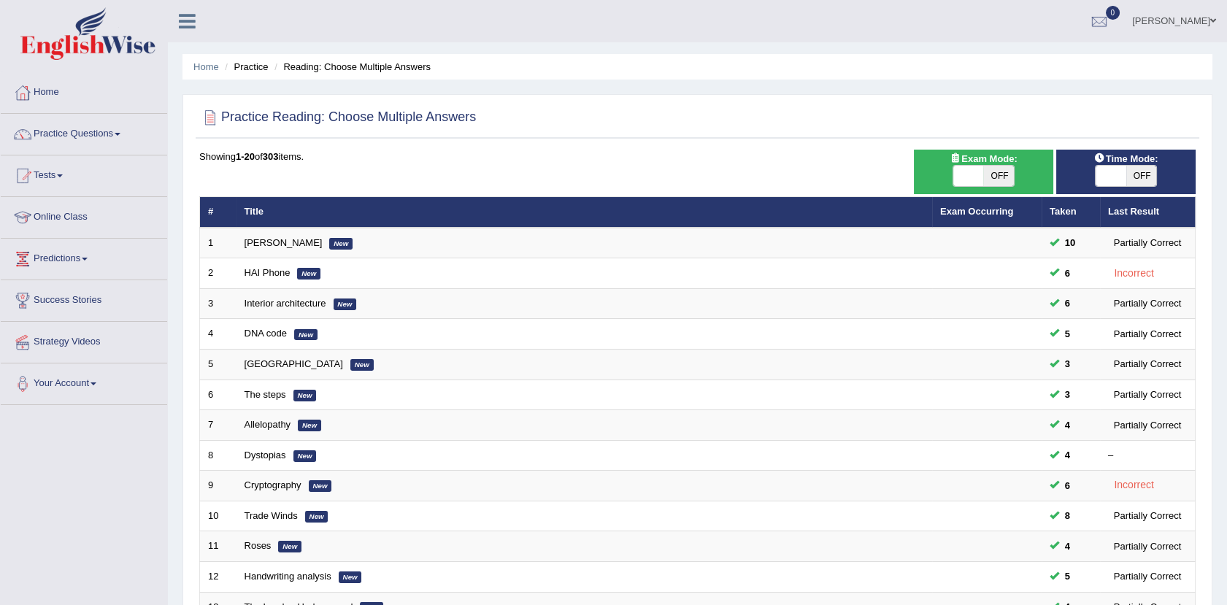
scroll to position [359, 0]
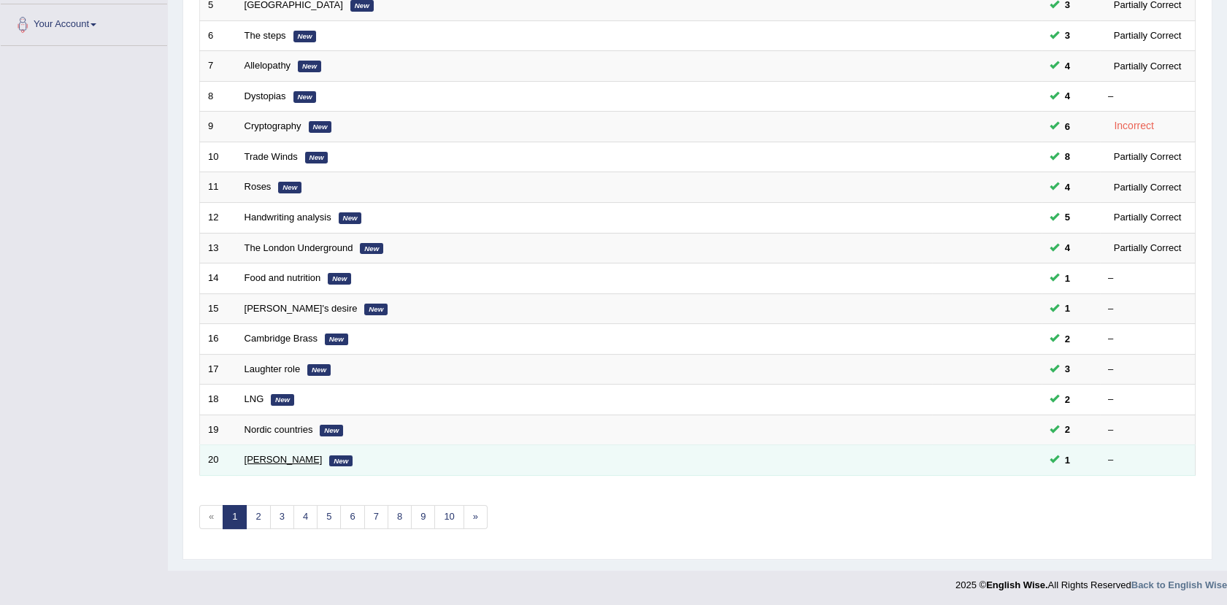
click at [275, 456] on link "[PERSON_NAME]" at bounding box center [284, 459] width 78 height 11
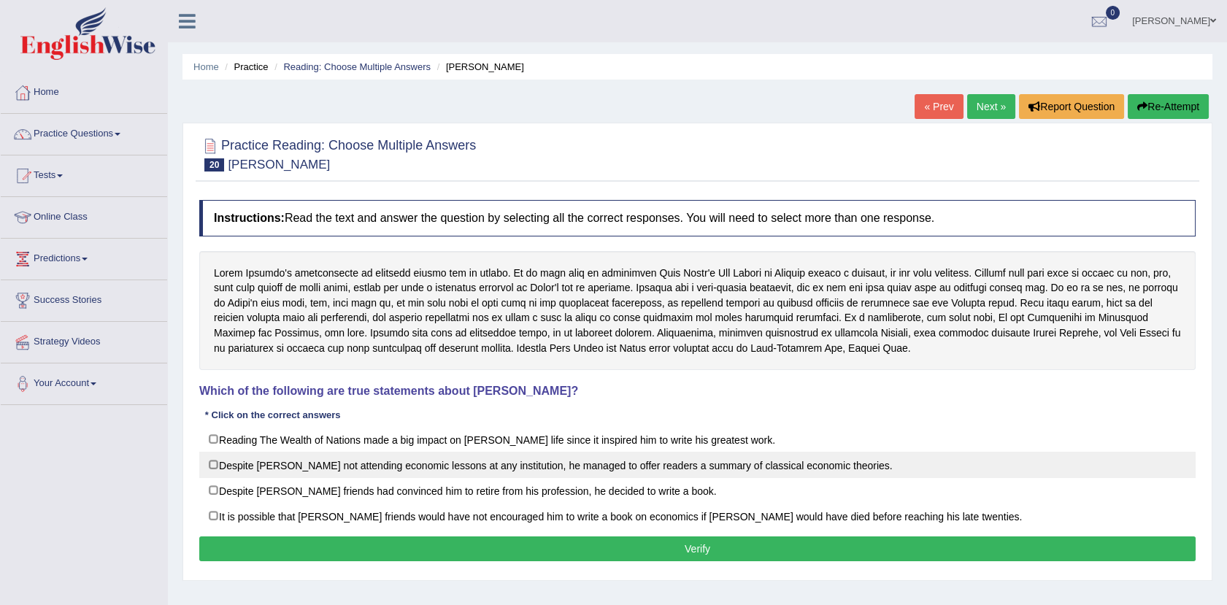
click at [269, 467] on label "Despite [PERSON_NAME] not attending economic lessons at any institution, he man…" at bounding box center [697, 465] width 997 height 26
checkbox input "true"
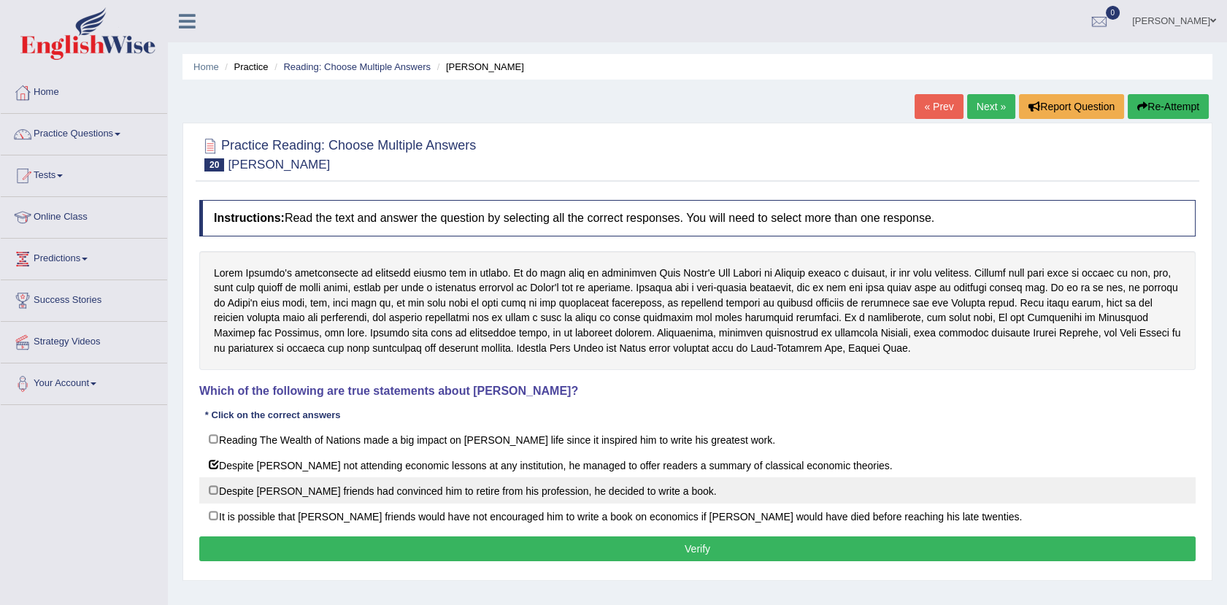
click at [247, 487] on label "Despite David Ricardo’s friends had convinced him to retire from his profession…" at bounding box center [697, 490] width 997 height 26
checkbox input "true"
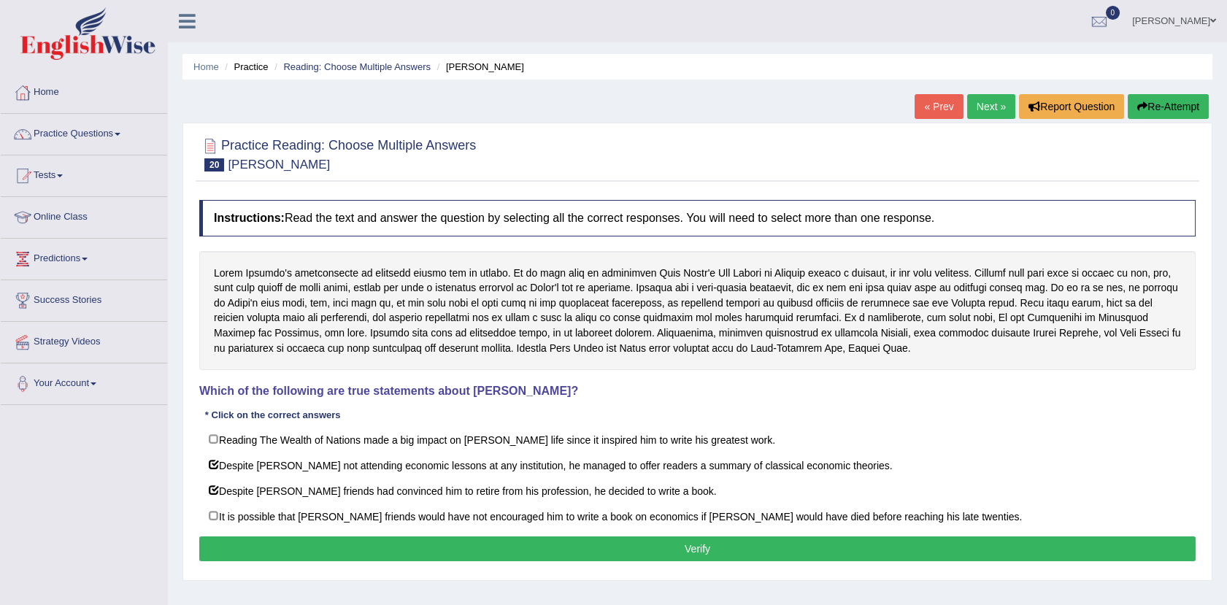
click at [304, 547] on button "Verify" at bounding box center [697, 549] width 997 height 25
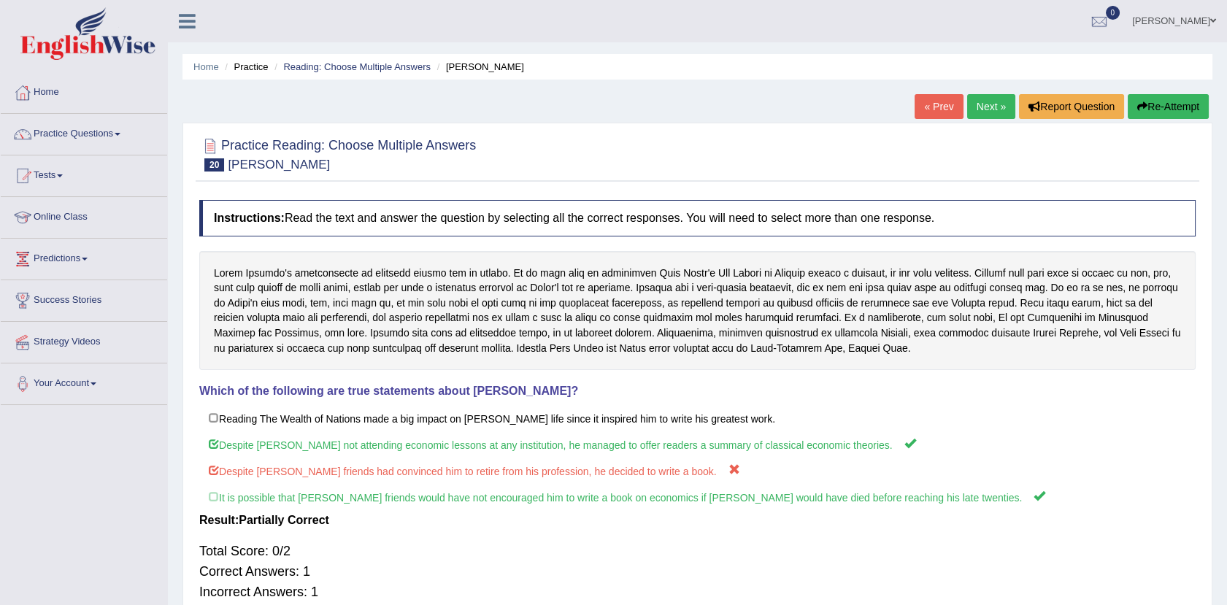
click at [991, 95] on link "Next »" at bounding box center [991, 106] width 48 height 25
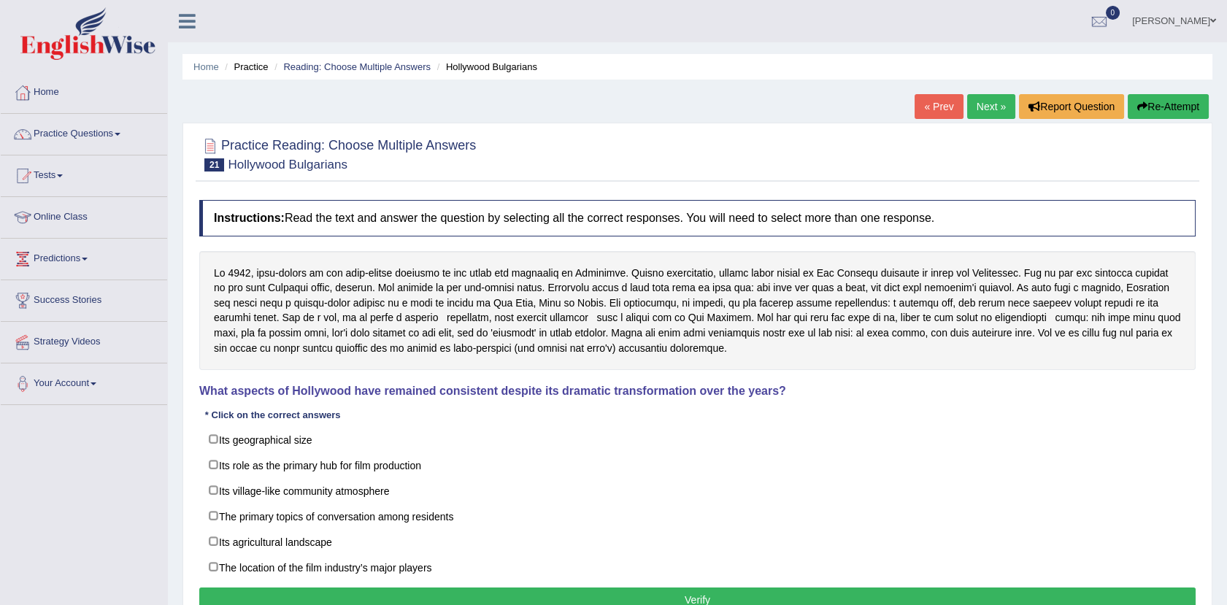
scroll to position [161, 0]
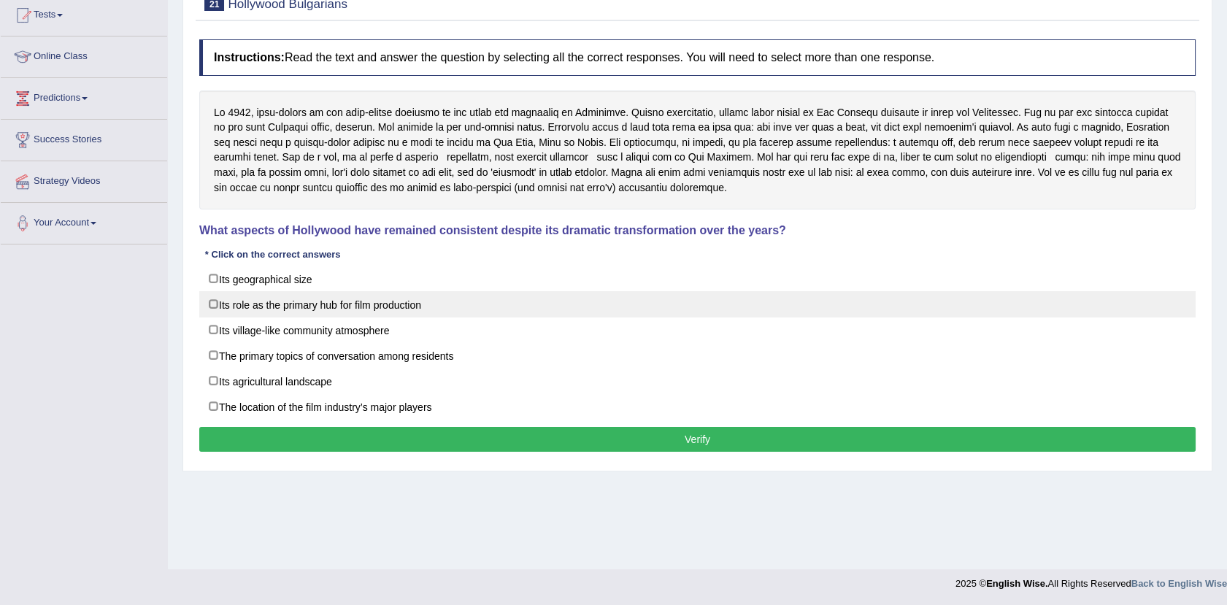
click at [264, 304] on label "Its role as the primary hub for film production" at bounding box center [697, 304] width 997 height 26
checkbox input "true"
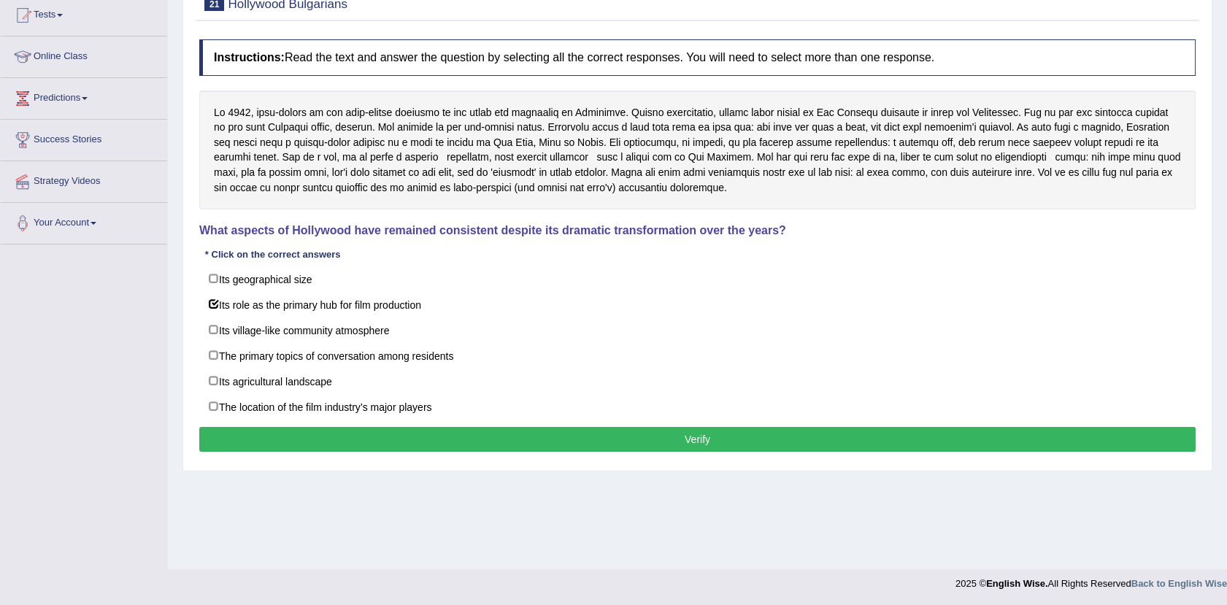
click at [374, 429] on button "Verify" at bounding box center [697, 439] width 997 height 25
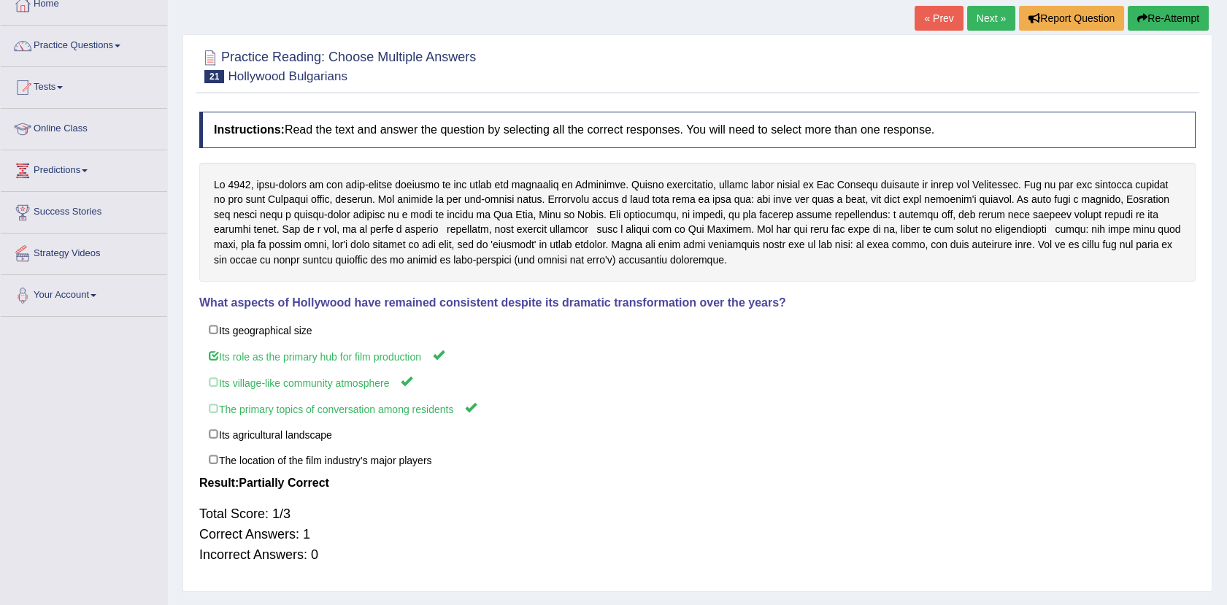
scroll to position [0, 0]
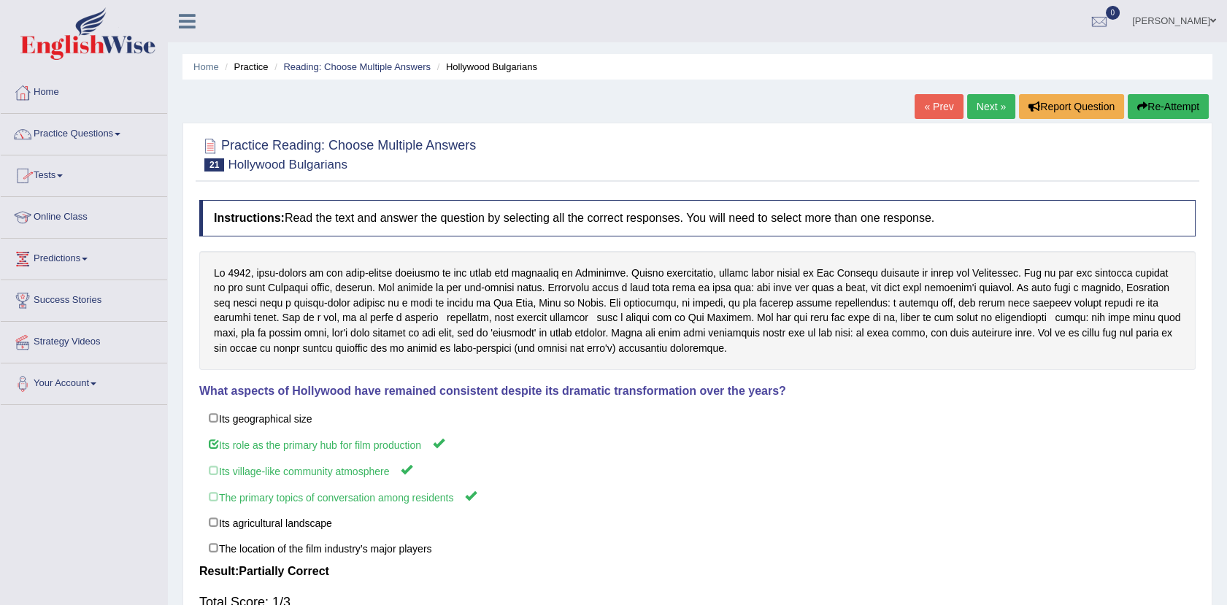
click at [123, 136] on link "Practice Questions" at bounding box center [84, 132] width 166 height 37
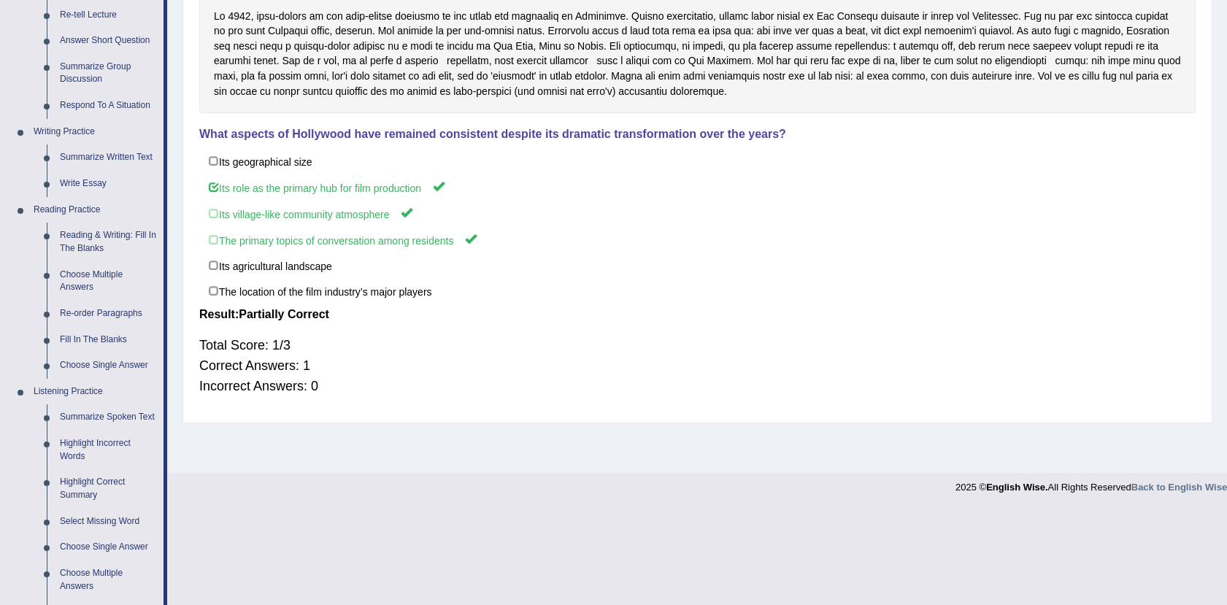
scroll to position [302, 0]
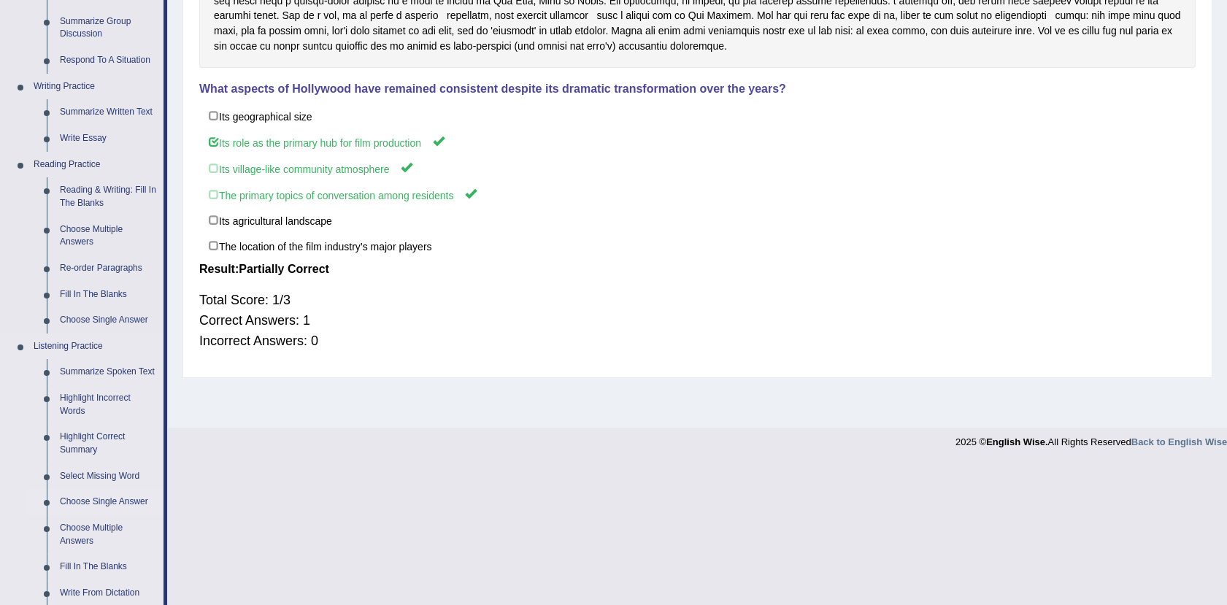
click at [92, 502] on link "Choose Single Answer" at bounding box center [108, 502] width 110 height 26
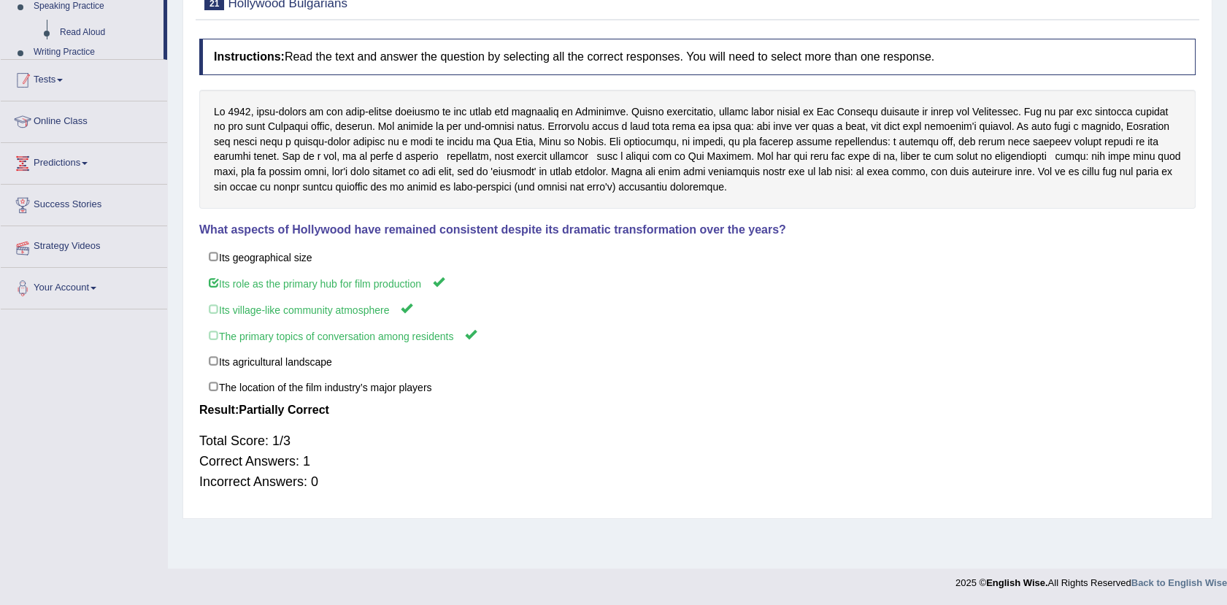
scroll to position [161, 0]
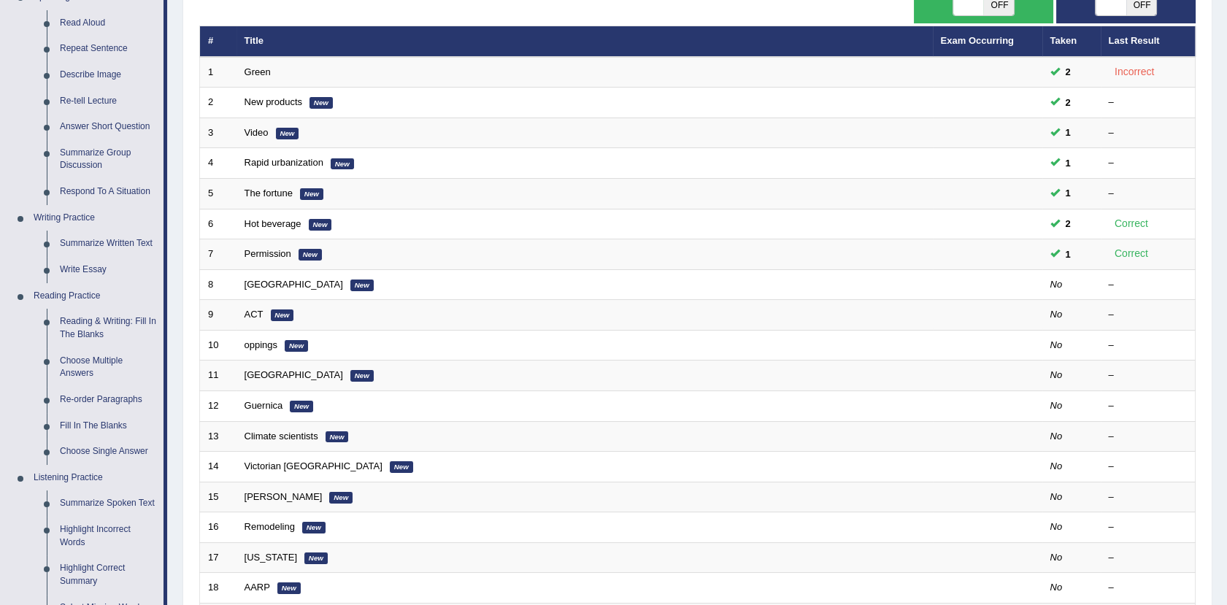
scroll to position [172, 0]
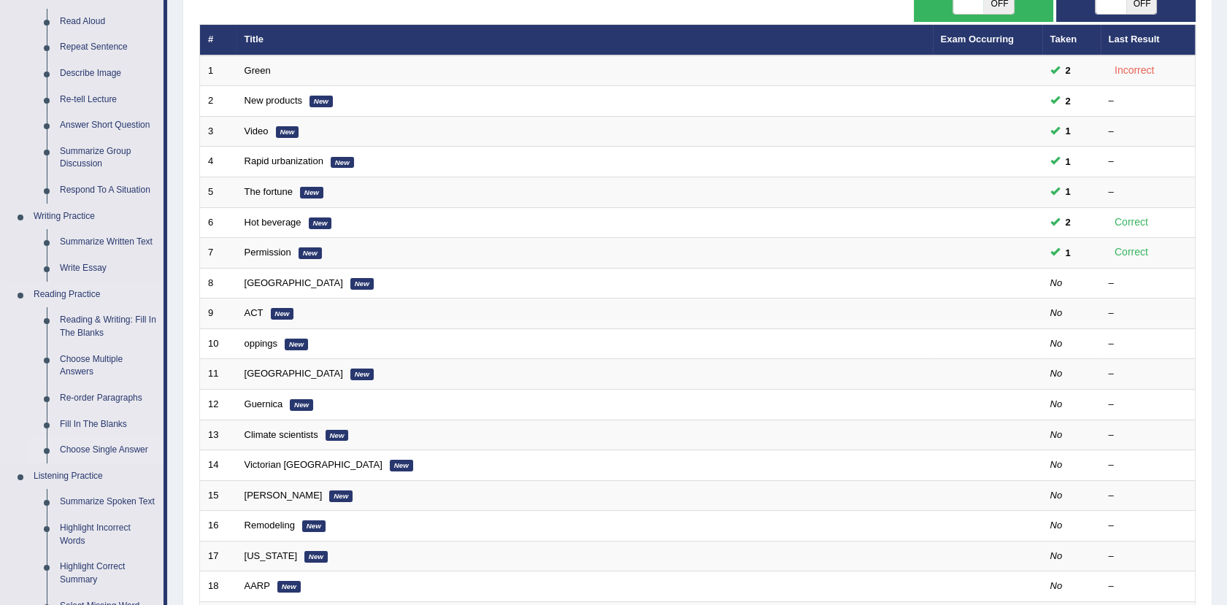
click at [111, 450] on link "Choose Single Answer" at bounding box center [108, 450] width 110 height 26
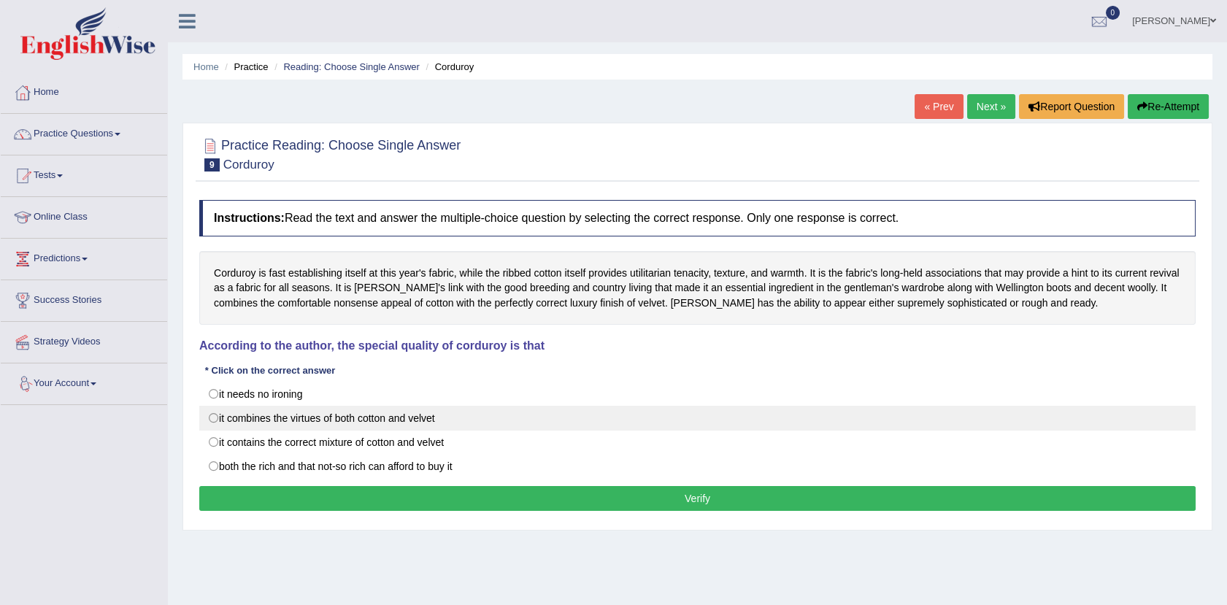
click at [310, 419] on label "it combines the virtues of both cotton and velvet" at bounding box center [697, 418] width 997 height 25
radio input "true"
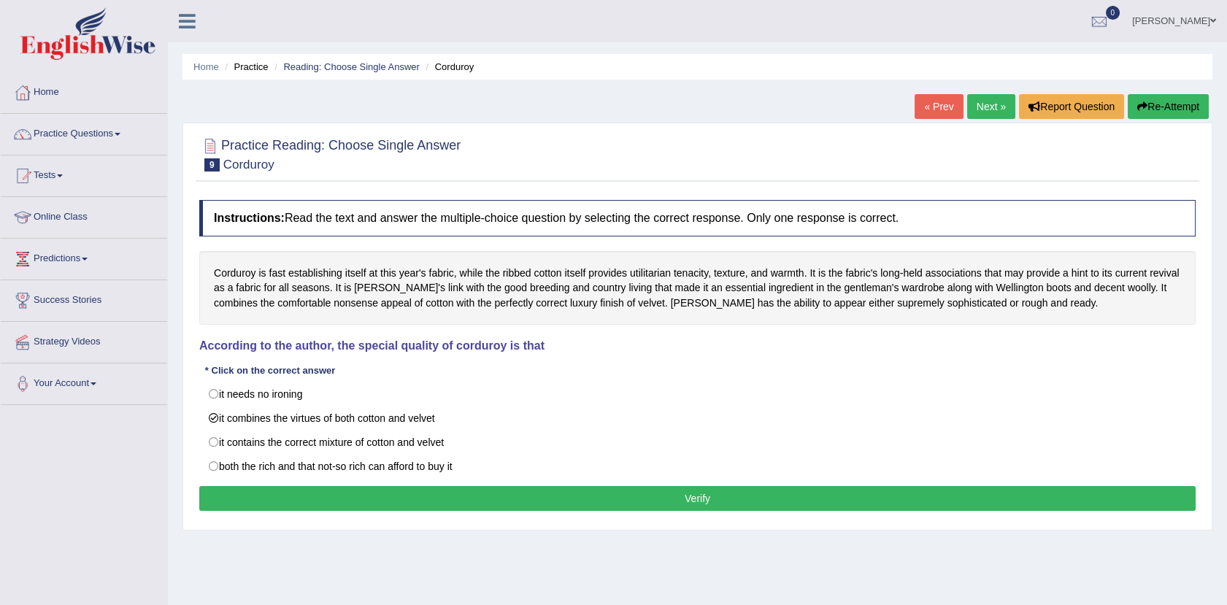
click at [437, 493] on button "Verify" at bounding box center [697, 498] width 997 height 25
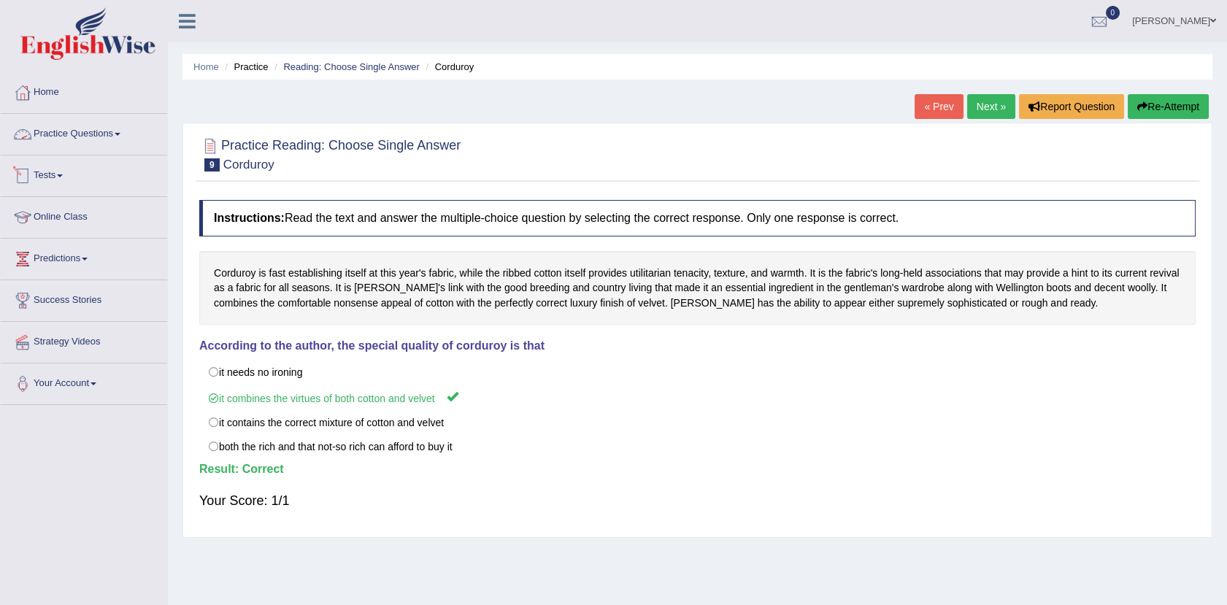
click at [96, 132] on link "Practice Questions" at bounding box center [84, 132] width 166 height 37
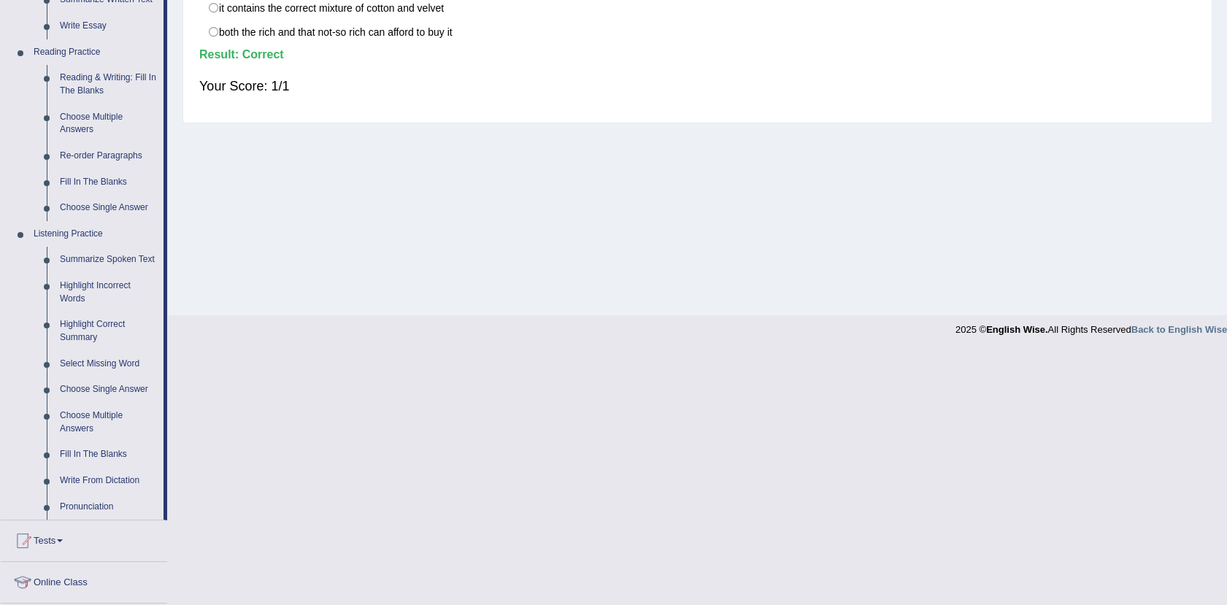
scroll to position [418, 0]
click at [116, 253] on link "Summarize Spoken Text" at bounding box center [108, 257] width 110 height 26
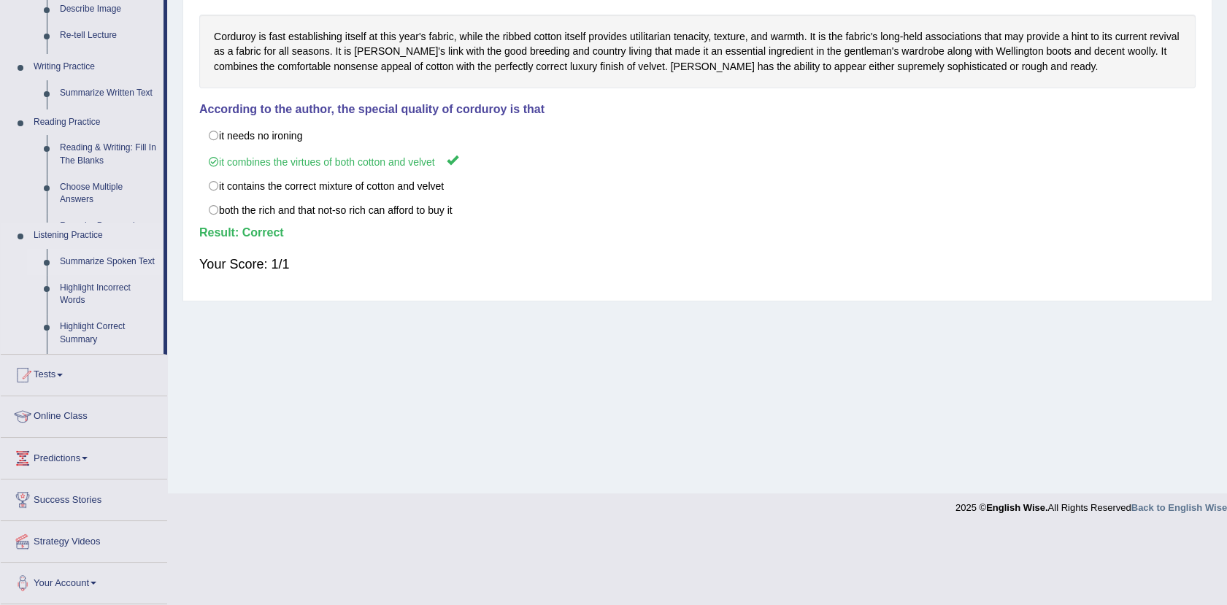
scroll to position [161, 0]
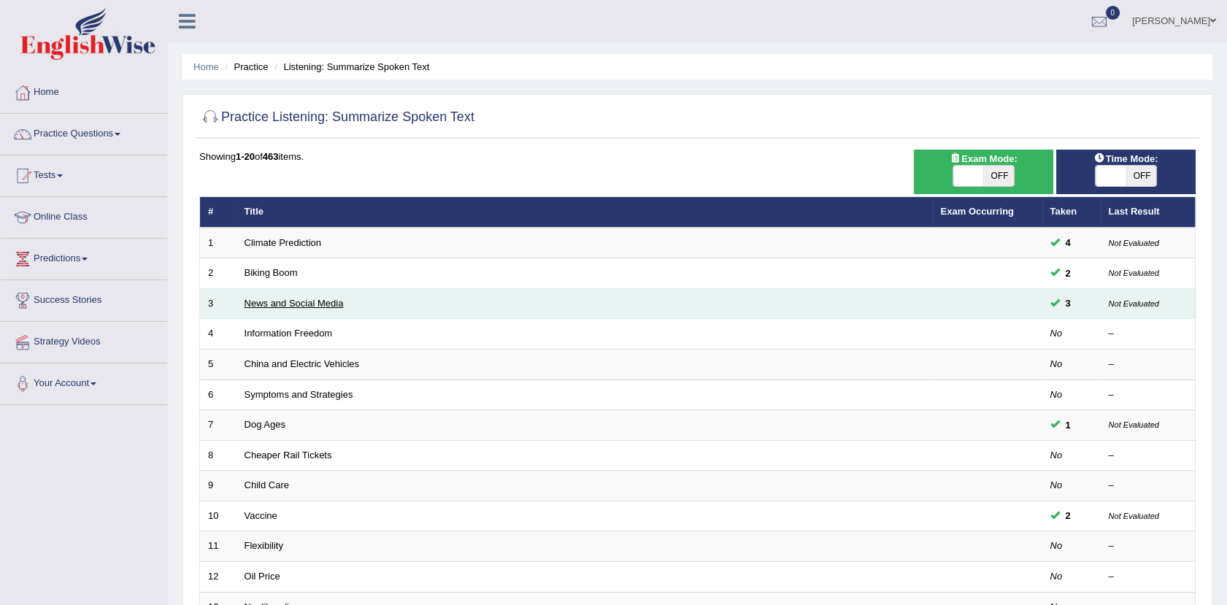
click at [297, 304] on link "News and Social Media" at bounding box center [294, 303] width 99 height 11
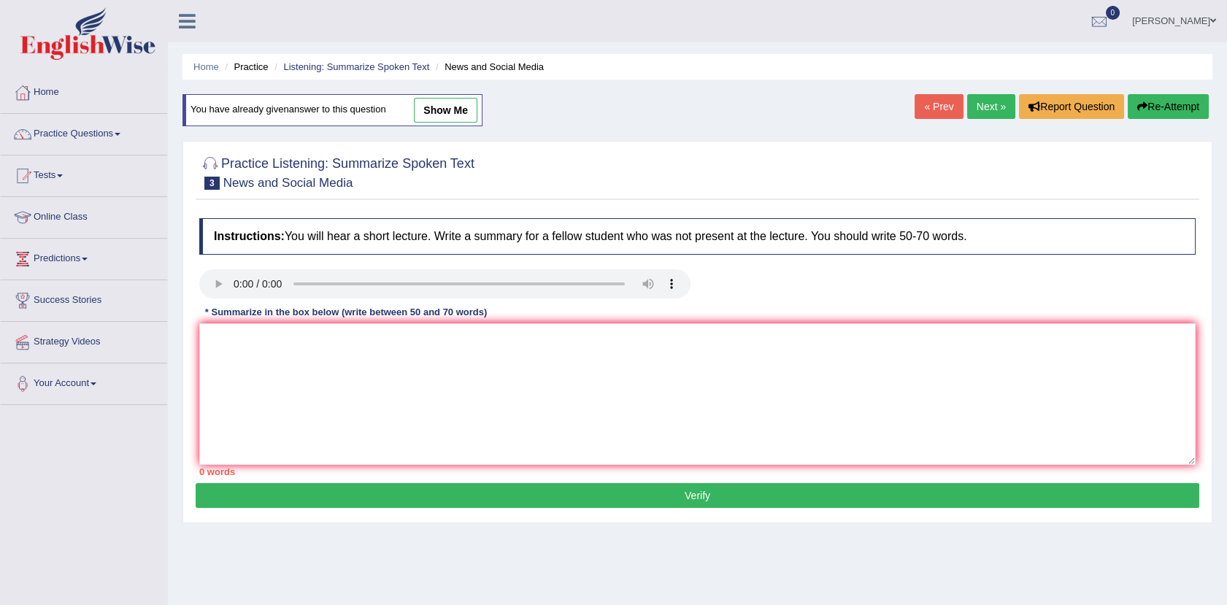
click at [439, 107] on link "show me" at bounding box center [446, 110] width 64 height 25
type textarea "The speaker provided an overview of news and social media. To begin with, they …"
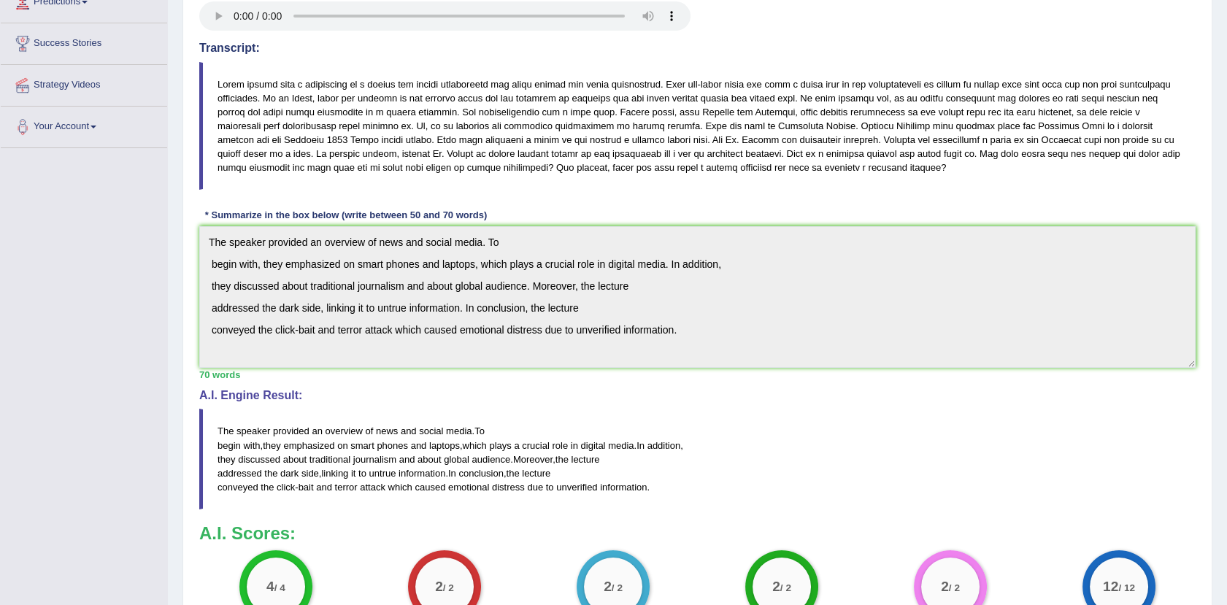
scroll to position [256, 0]
click at [1226, 305] on div "Home Practice Listening: Summarize Spoken Text News and Social Media You have a…" at bounding box center [697, 247] width 1059 height 1007
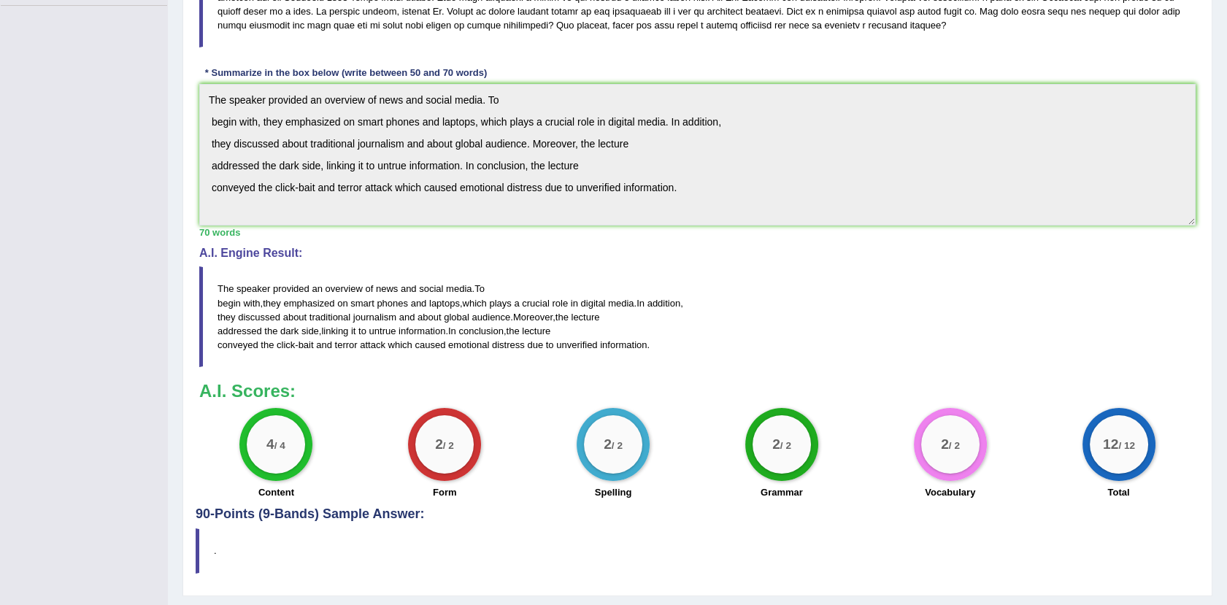
scroll to position [438, 0]
